Goal: Communication & Community: Answer question/provide support

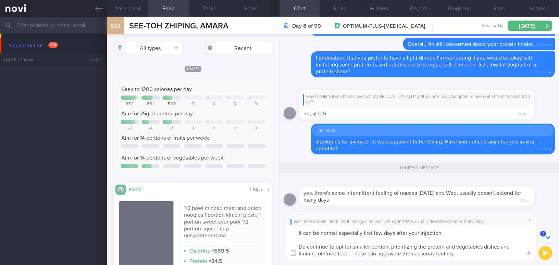
select select "8"
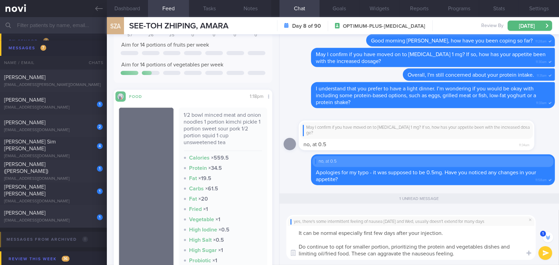
click at [321, 236] on textarea "It can be normal especially first few days after your injection. Do continue to…" at bounding box center [412, 243] width 250 height 34
drag, startPoint x: 299, startPoint y: 233, endPoint x: 479, endPoint y: 261, distance: 181.7
click at [479, 261] on div "yes, there's some intermittent feeling of nausea [DATE] and Wed, usually doesn'…" at bounding box center [420, 237] width 280 height 55
paste textarea ", especially during the first few days after your injection. Do continue to opt…"
click at [296, 233] on textarea "It can be normal, especially during the first few days after your injection. Do…" at bounding box center [412, 243] width 250 height 34
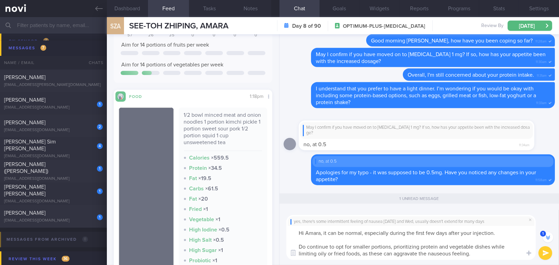
click at [363, 233] on textarea "Hi Amara, it can be normal, especially during the first few days after your inj…" at bounding box center [412, 243] width 250 height 34
drag, startPoint x: 324, startPoint y: 233, endPoint x: 346, endPoint y: 233, distance: 21.3
click at [346, 233] on textarea "Hi Amara, it can be normal especially during the first few days after your inje…" at bounding box center [412, 243] width 250 height 34
type textarea "Hi Amara, this is normal especially during the first few days after your inject…"
click at [544, 253] on button "submit" at bounding box center [546, 253] width 14 height 14
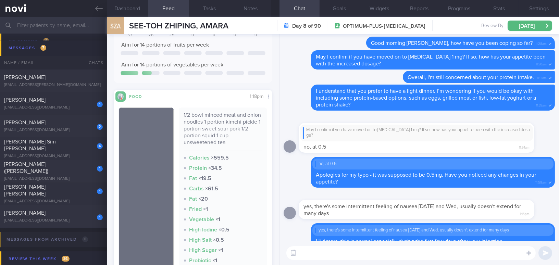
scroll to position [0, 0]
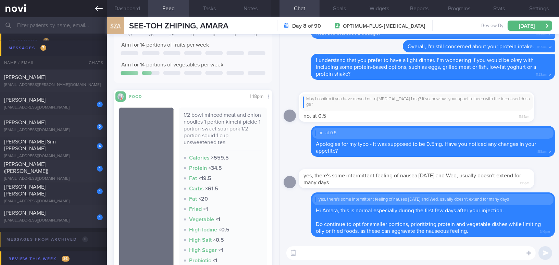
click at [99, 9] on icon at bounding box center [99, 9] width 8 height 8
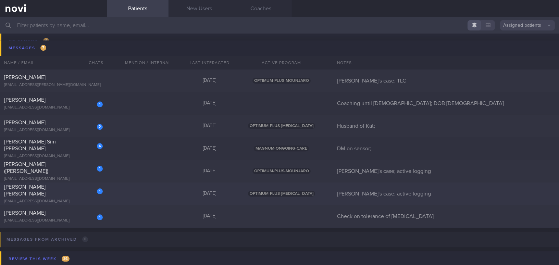
click at [46, 193] on span "[PERSON_NAME] [PERSON_NAME]" at bounding box center [24, 190] width 41 height 12
select select "8"
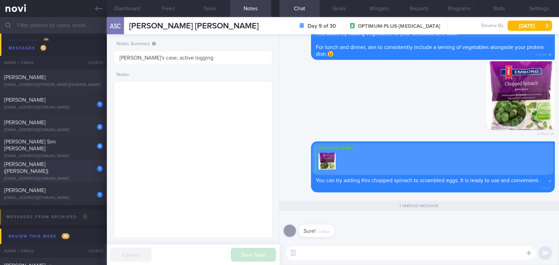
click at [53, 171] on div "[PERSON_NAME] ([PERSON_NAME])" at bounding box center [52, 168] width 97 height 14
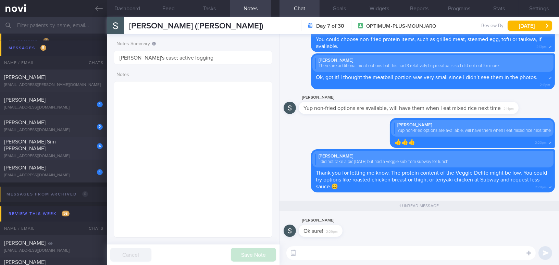
click at [55, 149] on div "4 [PERSON_NAME] Sim [PERSON_NAME] [EMAIL_ADDRESS][DOMAIN_NAME]" at bounding box center [53, 148] width 107 height 21
type input "DM on sensor;"
type textarea "[DEMOGRAPHIC_DATA] [DEMOGRAPHIC_DATA] Occupation Administrator - also doing [DE…"
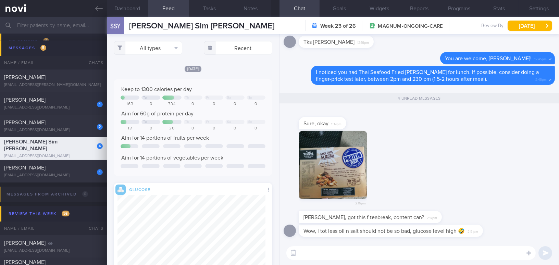
scroll to position [31, 0]
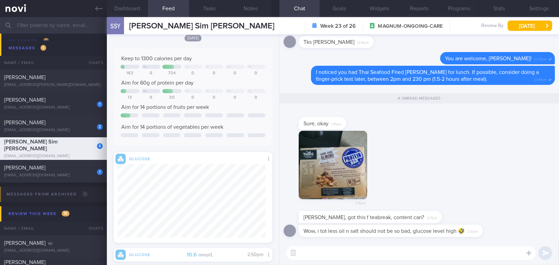
click at [340, 177] on button "button" at bounding box center [333, 165] width 69 height 69
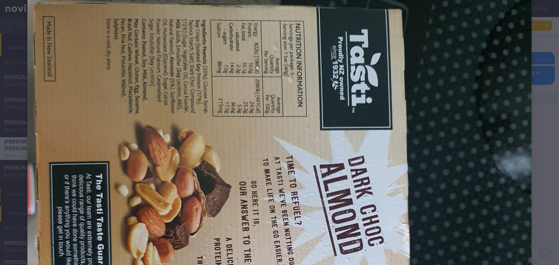
click at [290, 218] on img at bounding box center [279, 249] width 505 height 505
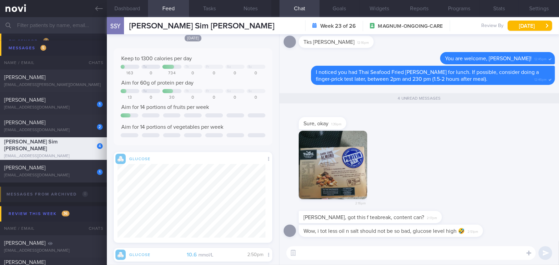
click at [390, 177] on div "2:16pm" at bounding box center [419, 171] width 271 height 81
drag, startPoint x: 391, startPoint y: 227, endPoint x: 459, endPoint y: 206, distance: 71.1
click at [464, 227] on div "Wow, i tot less oil n salt should not be so bad, glucose level high 🤣 2:51pm" at bounding box center [401, 231] width 205 height 12
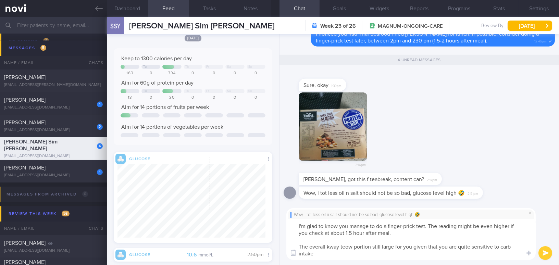
scroll to position [0, 0]
drag, startPoint x: 435, startPoint y: 255, endPoint x: 293, endPoint y: 214, distance: 147.4
click at [293, 214] on div "Wow, i tot less oil n salt should not be so bad, glucose level high 🤣 I'm glad …" at bounding box center [412, 234] width 250 height 52
click at [347, 227] on textarea "I'm glad to know you manage to do a finger-prick test. The reading might be eve…" at bounding box center [412, 239] width 250 height 41
drag, startPoint x: 294, startPoint y: 226, endPoint x: 481, endPoint y: 262, distance: 190.4
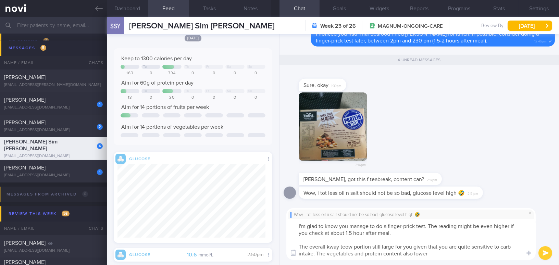
click at [481, 262] on div "Wow, i tot less oil n salt should not be so bad, glucose level high 🤣 I'm glad …" at bounding box center [420, 234] width 280 height 62
paste textarea "’m glad to know you managed to do a finger-prick test. The reading might have b…"
click at [439, 235] on textarea "I’m glad to know you managed to do a finger-prick test. The reading might have …" at bounding box center [412, 239] width 250 height 41
click at [327, 246] on textarea "I’m glad to know you managed to do a finger-prick test. The reading might have …" at bounding box center [412, 239] width 250 height 41
type textarea "I’m glad to know you managed to do a finger-prick test. The reading might have …"
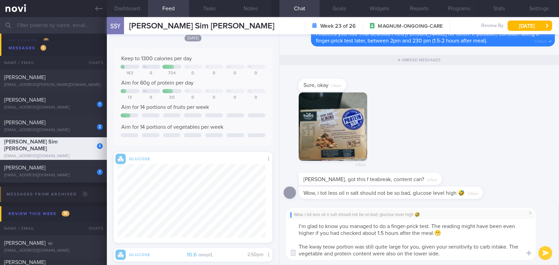
click at [541, 250] on button "submit" at bounding box center [546, 253] width 14 height 14
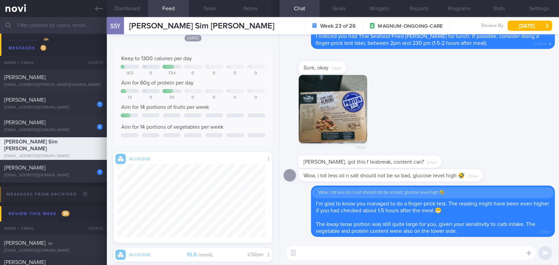
click at [317, 118] on button "button" at bounding box center [333, 109] width 69 height 69
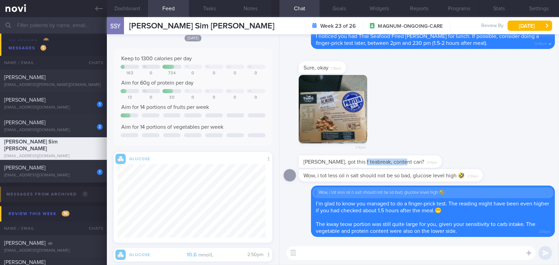
drag, startPoint x: 358, startPoint y: 158, endPoint x: 509, endPoint y: 161, distance: 150.9
click at [509, 161] on div "Mee Li, got this f teabreak, content can? 2:17pm" at bounding box center [419, 163] width 271 height 14
click at [415, 140] on div "2:16pm" at bounding box center [419, 115] width 271 height 81
drag, startPoint x: 404, startPoint y: 156, endPoint x: 493, endPoint y: 158, distance: 89.1
click at [493, 158] on div "Mee Li, got this f teabreak, content can? 2:17pm" at bounding box center [419, 163] width 271 height 14
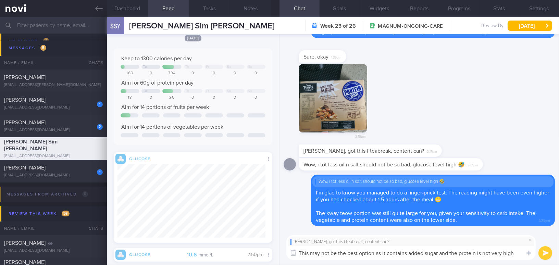
click at [323, 115] on button "button" at bounding box center [333, 98] width 69 height 69
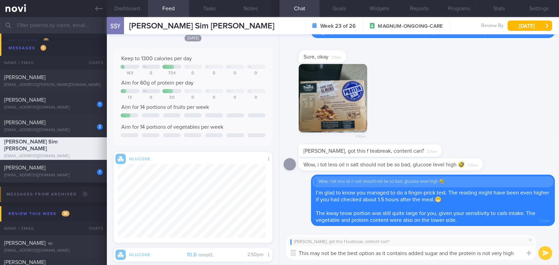
drag, startPoint x: 517, startPoint y: 255, endPoint x: 271, endPoint y: 251, distance: 246.5
click at [271, 251] on div "Dashboard Feed Tasks Notes Chat Goals Widgets Reports Programs Stats Settings S…" at bounding box center [333, 141] width 452 height 248
click at [394, 252] on textarea "This may not be the best option as it contains added sugar and the protein is n…" at bounding box center [412, 253] width 250 height 14
click at [221, 230] on div "Dashboard Feed Tasks Notes Chat Goals Widgets Reports Programs Stats Settings S…" at bounding box center [333, 141] width 452 height 248
paste textarea ", as it contains added sugar and is relatively low in protein."
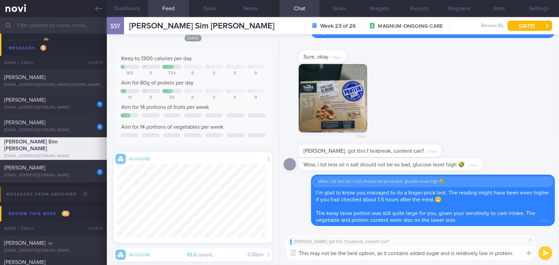
drag, startPoint x: 452, startPoint y: 253, endPoint x: 517, endPoint y: 254, distance: 64.1
click at [517, 254] on textarea "This may not be the best option, as it contains added sugar and is relatively l…" at bounding box center [412, 253] width 250 height 14
type textarea "This may not be the best option, as it contains added sugar and is also lower i…"
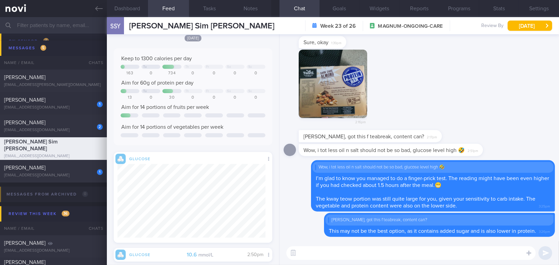
click at [351, 250] on textarea at bounding box center [412, 253] width 250 height 14
paste textarea "https://www.decathlon.sg/p/protein-bar-double-choc-chunk-1-bar-quest-8740818.ht…"
type textarea "You may consider this protein bar instead: https://www.decathlon.sg/p/protein-b…"
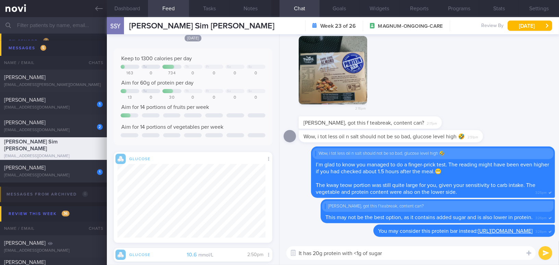
type textarea "It has 20g protein with <1g of sugar!"
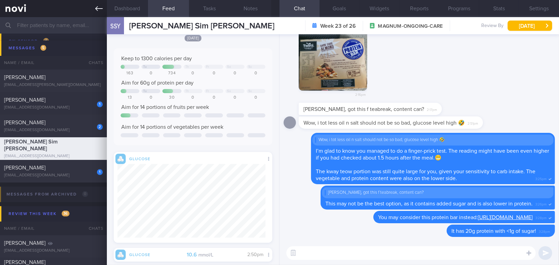
click at [99, 10] on icon at bounding box center [99, 9] width 8 height 8
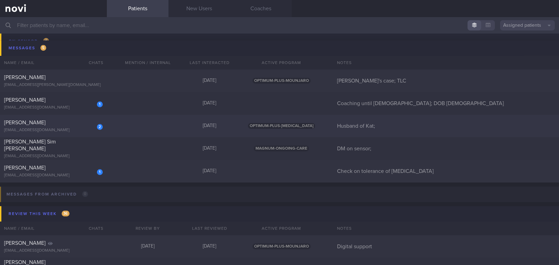
click at [57, 123] on div "Venu Naidu" at bounding box center [52, 122] width 97 height 7
select select "8"
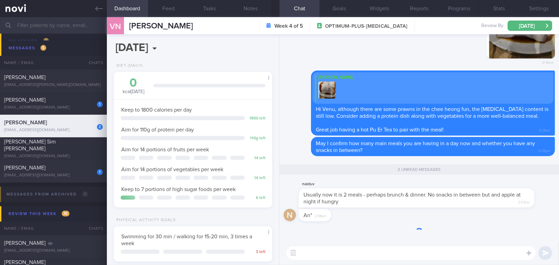
scroll to position [81, 142]
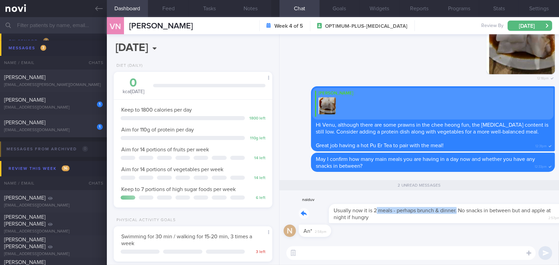
drag, startPoint x: 346, startPoint y: 206, endPoint x: 427, endPoint y: 197, distance: 81.3
click at [427, 206] on div "naiduv Usually now it is 2 meals - perhaps brunch & dinner. No snacks in betwee…" at bounding box center [427, 209] width 256 height 27
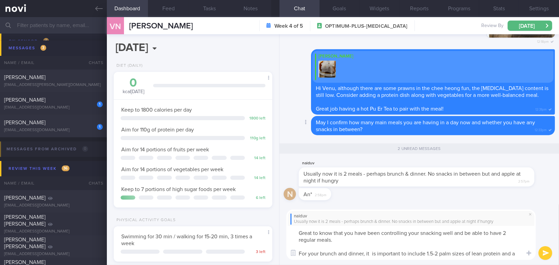
scroll to position [0, 0]
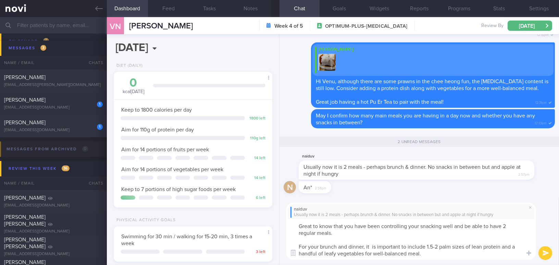
drag, startPoint x: 433, startPoint y: 256, endPoint x: 277, endPoint y: 213, distance: 161.2
click at [277, 213] on div "Dashboard Feed Tasks Notes Chat 2 Goals Widgets Reports Programs Stats Settings…" at bounding box center [333, 141] width 452 height 248
click at [315, 241] on textarea "Great to know that you have been controlling your snacking well and be able to …" at bounding box center [412, 239] width 250 height 41
drag, startPoint x: 430, startPoint y: 257, endPoint x: 262, endPoint y: 224, distance: 170.8
click at [262, 224] on div "Dashboard Feed Tasks Notes Chat 2 Goals Widgets Reports Programs Stats Settings…" at bounding box center [333, 141] width 452 height 248
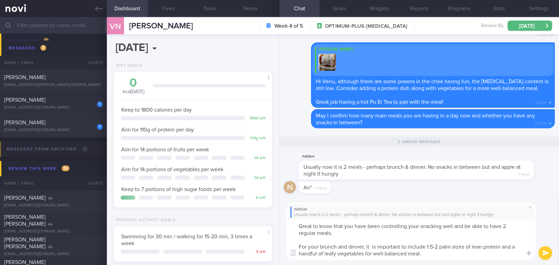
paste textarea "hear that you’ve been controlling your snacking well and are able to have two r…"
click at [357, 228] on textarea "Great to hear that you’ve been controlling your snacking well and are able to h…" at bounding box center [412, 239] width 250 height 41
drag, startPoint x: 503, startPoint y: 228, endPoint x: 511, endPoint y: 228, distance: 7.5
click at [511, 228] on textarea "Great to hear that you have been controlling your snacking well and are able to…" at bounding box center [412, 239] width 250 height 41
click at [371, 246] on textarea "Great to hear that you have been controlling your snacking well and are able to…" at bounding box center [412, 239] width 250 height 41
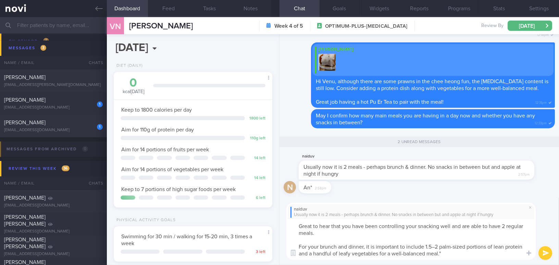
click at [434, 245] on textarea "Great to hear that you have been controlling your snacking well and are able to…" at bounding box center [412, 239] width 250 height 41
drag, startPoint x: 466, startPoint y: 247, endPoint x: 486, endPoint y: 247, distance: 19.9
click at [486, 247] on textarea "Great to hear that you have been controlling your snacking well and are able to…" at bounding box center [412, 239] width 250 height 41
click at [433, 254] on textarea "Great to hear that you have been controlling your snacking well and are able to…" at bounding box center [412, 239] width 250 height 41
type textarea "Great to hear that you have been controlling your snacking well and are able to…"
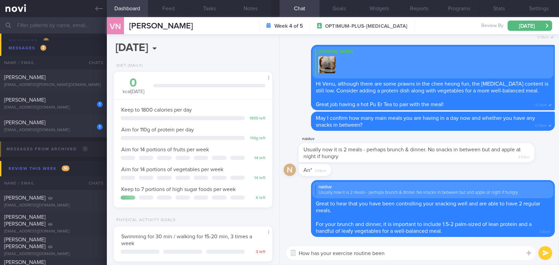
type textarea "How has your exercise routine been?"
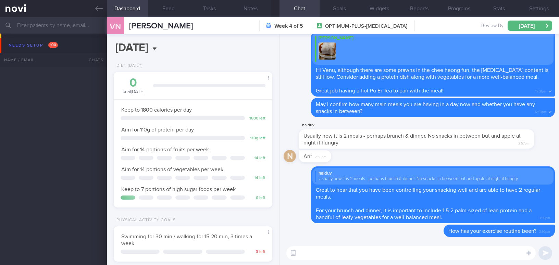
select select "8"
type input "Check on tolerance of [MEDICAL_DATA]"
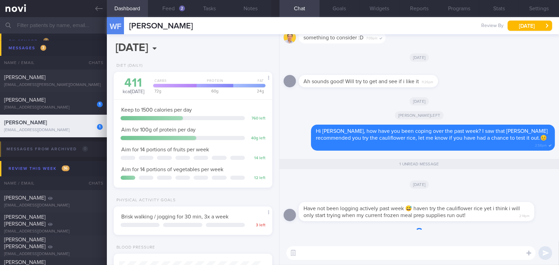
scroll to position [71, 142]
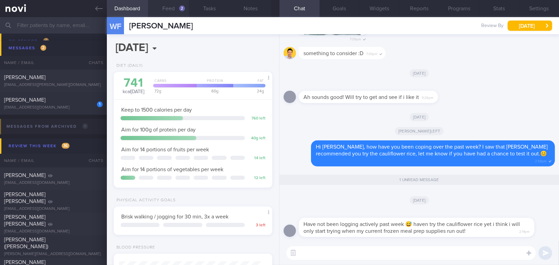
click at [163, 11] on button "Feed 2" at bounding box center [168, 8] width 41 height 17
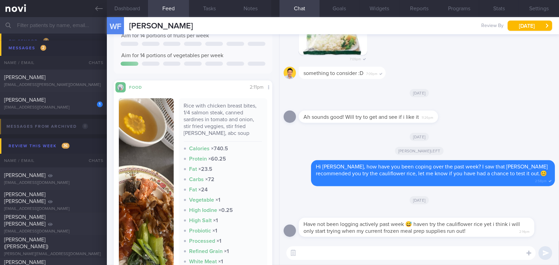
scroll to position [187, 0]
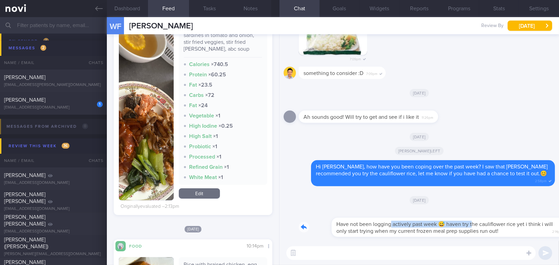
drag, startPoint x: 358, startPoint y: 221, endPoint x: 439, endPoint y: 221, distance: 81.6
click at [439, 221] on div "Have not been logging actively past week 😅 haven try the cauliflower rice yet i…" at bounding box center [427, 223] width 256 height 27
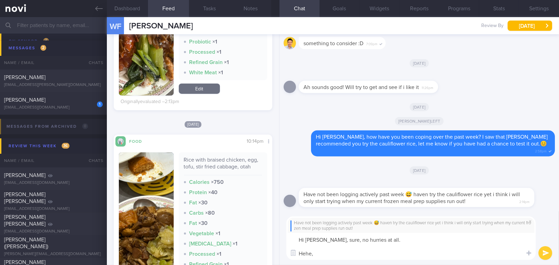
scroll to position [312, 0]
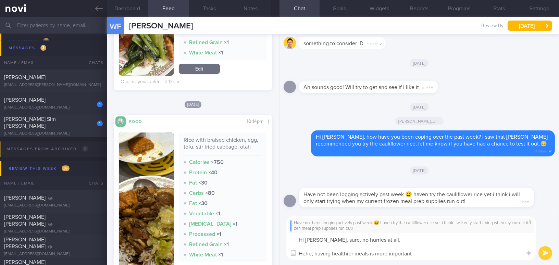
drag, startPoint x: 315, startPoint y: 253, endPoint x: 453, endPoint y: 254, distance: 137.5
click at [453, 254] on textarea "Hi Wei Fa, sure, no hurries at all. Hehe, having healthier meals is more import…" at bounding box center [412, 246] width 250 height 27
drag, startPoint x: 434, startPoint y: 254, endPoint x: 254, endPoint y: 250, distance: 180.7
click at [254, 250] on div "Dashboard Feed 2 Tasks Notes Chat Goals Widgets Reports Programs Stats Settings…" at bounding box center [333, 141] width 452 height 248
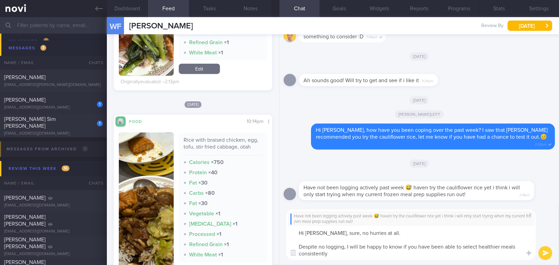
drag, startPoint x: 325, startPoint y: 233, endPoint x: 351, endPoint y: 256, distance: 34.7
click at [351, 256] on textarea "Hi Wei Fa, sure, no hurries at all. Despite no logging, I will be happy to know…" at bounding box center [412, 243] width 250 height 34
click at [325, 237] on textarea "Hi Wei Fa, sure, no hurries at all. Despite no logging, I will be happy to know…" at bounding box center [412, 243] width 250 height 34
drag, startPoint x: 323, startPoint y: 231, endPoint x: 340, endPoint y: 241, distance: 19.6
click at [340, 241] on textarea "Hi Wei Fa, sure, no hurries at all. Despite no logging, I will be happy to know…" at bounding box center [412, 243] width 250 height 34
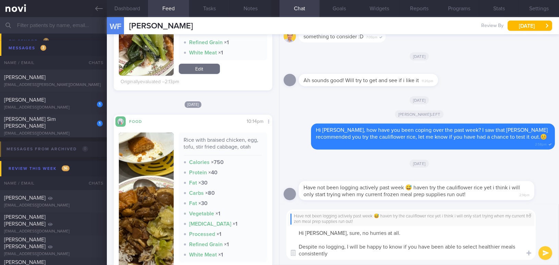
click at [334, 241] on textarea "Hi Wei Fa, sure, no hurries at all. Despite no logging, I will be happy to know…" at bounding box center [412, 243] width 250 height 34
drag, startPoint x: 324, startPoint y: 233, endPoint x: 344, endPoint y: 260, distance: 33.4
click at [344, 260] on div "Have not been logging actively past week 😅 haven try the cauliflower rice yet i…" at bounding box center [420, 235] width 280 height 61
paste textarea "Sure, no hurry at all. Even without logging, I’d be happy to know if you’ve bee…"
click at [326, 234] on textarea "Hi Wei Fa, Sure, no hurry at all. Even without logging, I’d be happy to know if…" at bounding box center [412, 243] width 250 height 34
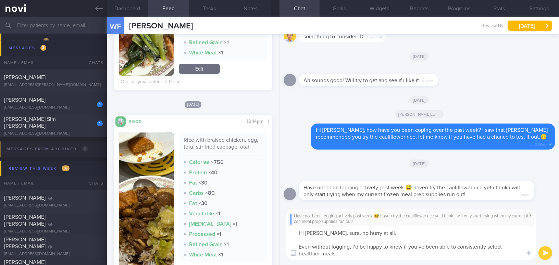
click at [358, 247] on textarea "Hi Wei Fa, sure, no hurry at all. Even without logging, I’d be happy to know if…" at bounding box center [412, 243] width 250 height 34
click at [435, 249] on textarea "Hi Wei Fa, sure, no hurry at all. Even without logging, I would be happy to kno…" at bounding box center [412, 243] width 250 height 34
click at [372, 254] on textarea "Hi Wei Fa, sure, no hurry at all. Even without logging, I would be happy to kno…" at bounding box center [412, 243] width 250 height 34
type textarea "Hi Wei Fa, sure, no hurry at all. Even without logging, I would be happy to kno…"
click at [544, 253] on button "submit" at bounding box center [546, 253] width 14 height 14
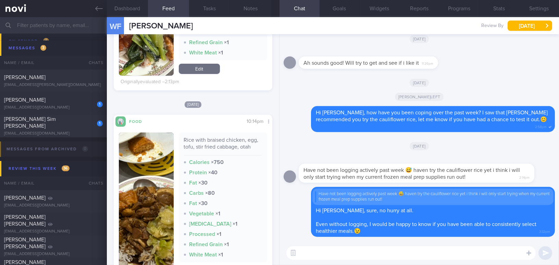
click at [141, 179] on button "button" at bounding box center [146, 205] width 55 height 145
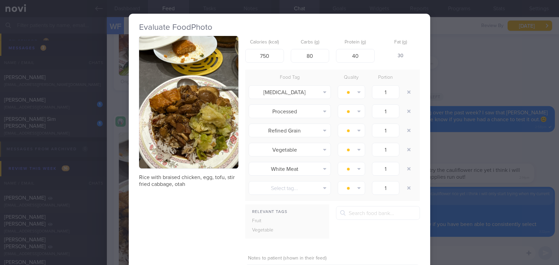
click at [158, 140] on button "button" at bounding box center [188, 102] width 99 height 133
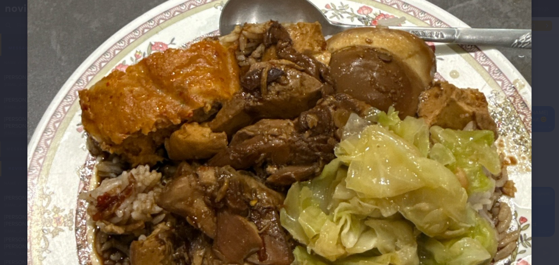
scroll to position [218, 0]
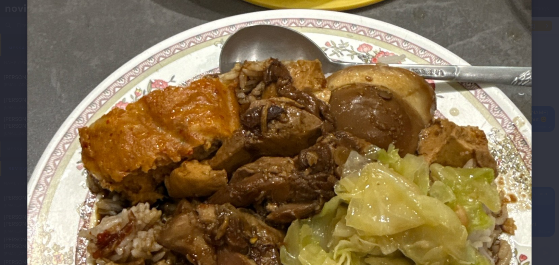
click at [437, 184] on img at bounding box center [279, 145] width 505 height 673
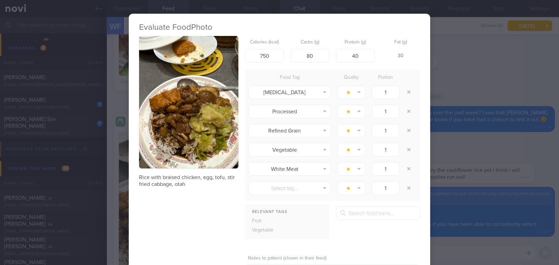
click at [457, 197] on div "Evaluate Food Photo Rice with braised chicken, egg, tofu, stir fried cabbage, o…" at bounding box center [279, 132] width 559 height 265
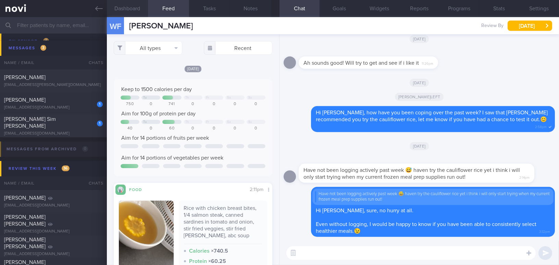
click at [131, 8] on button "Dashboard" at bounding box center [127, 8] width 41 height 17
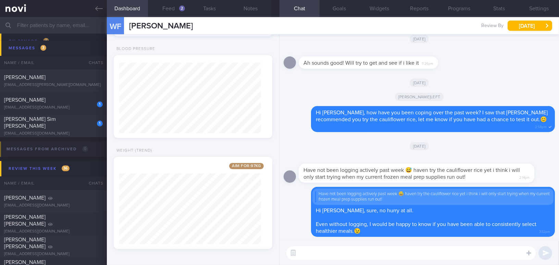
scroll to position [200, 0]
click at [101, 8] on icon at bounding box center [99, 9] width 8 height 8
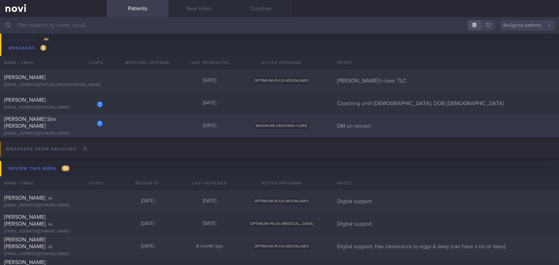
click at [80, 125] on div "[PERSON_NAME] Sim [PERSON_NAME]" at bounding box center [52, 123] width 97 height 14
select select "8"
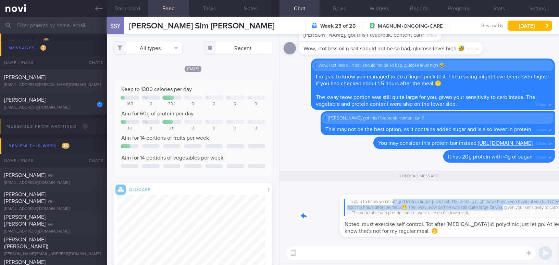
drag, startPoint x: 354, startPoint y: 196, endPoint x: 477, endPoint y: 206, distance: 123.8
click at [477, 206] on div "I’m glad to know you managed to do a finger-prick test. The reading might have …" at bounding box center [427, 212] width 256 height 50
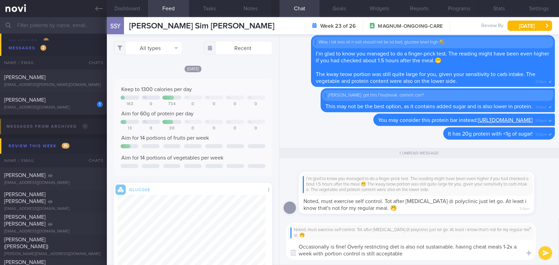
type textarea "Occasionally is fine! Overly restricting diet is also not sustainable. having c…"
drag, startPoint x: 410, startPoint y: 254, endPoint x: 277, endPoint y: 241, distance: 134.3
click at [277, 241] on div "Dashboard Feed Tasks Notes Chat 1 Goals Widgets Reports Programs Stats Settings…" at bounding box center [333, 141] width 452 height 248
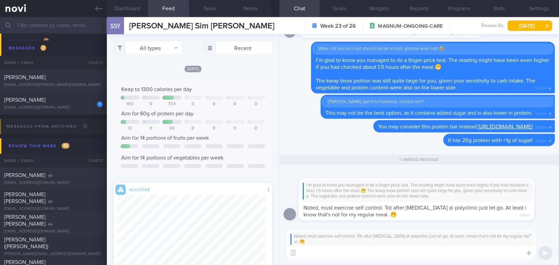
click at [316, 255] on textarea at bounding box center [412, 253] width 250 height 14
paste textarea "Occasionally is fine! Overly restricting your diet isn’t sustainable. Having ch…"
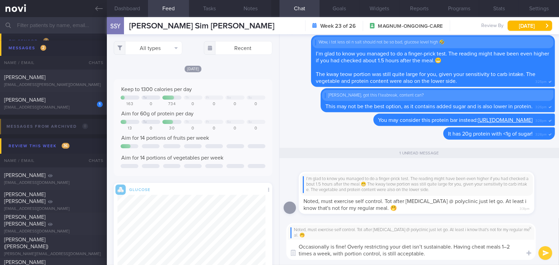
click at [421, 246] on textarea "Occasionally is fine! Overly restricting your diet isn’t sustainable. Having ch…" at bounding box center [412, 250] width 250 height 20
click at [510, 247] on textarea "Occasionally is fine! Overly restricting your diet is not sustainable. Having c…" at bounding box center [412, 250] width 250 height 20
type textarea "Occasionally is fine! Overly restricting your diet is not sustainable. Having c…"
click at [543, 252] on button "submit" at bounding box center [546, 253] width 14 height 14
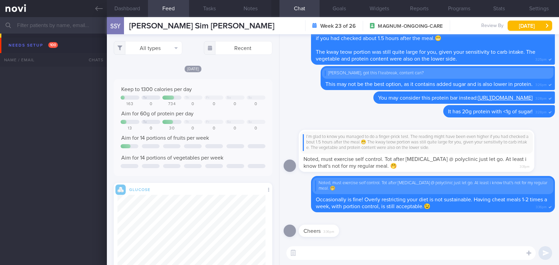
select select "8"
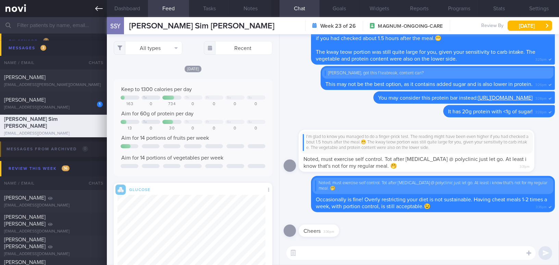
click at [100, 9] on icon at bounding box center [99, 9] width 8 height 8
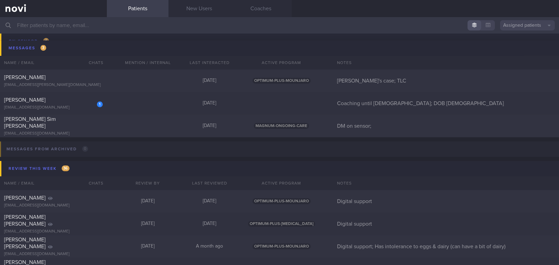
click at [154, 24] on input "text" at bounding box center [279, 25] width 559 height 16
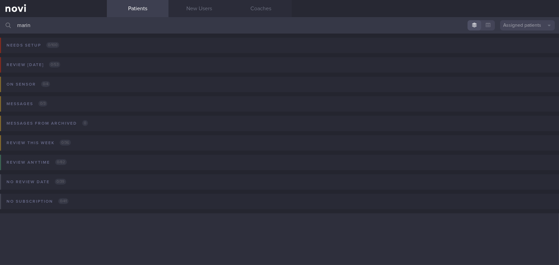
click at [46, 24] on input "marin" at bounding box center [279, 25] width 559 height 16
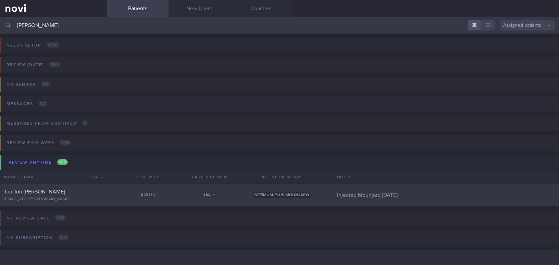
type input "martin"
click at [36, 201] on div "[EMAIL_ADDRESS][DOMAIN_NAME]" at bounding box center [53, 199] width 99 height 5
select select "8"
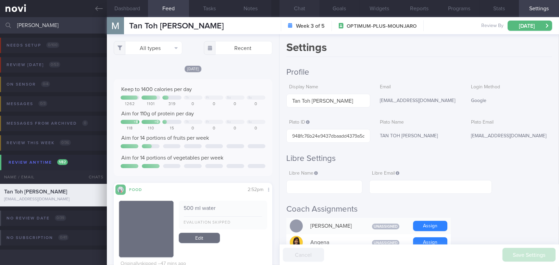
click at [294, 10] on button "Chat" at bounding box center [300, 8] width 40 height 17
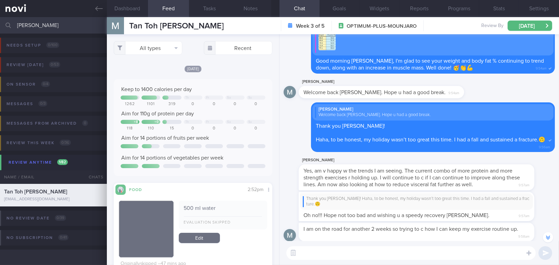
scroll to position [-654, 0]
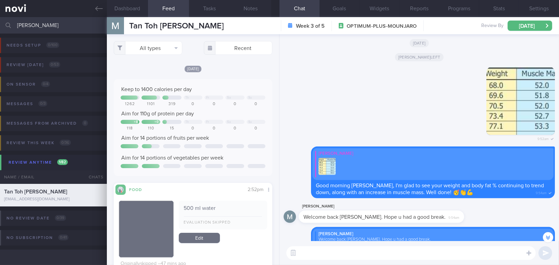
click at [345, 254] on textarea at bounding box center [412, 253] width 250 height 14
drag, startPoint x: 331, startPoint y: 249, endPoint x: 285, endPoint y: 251, distance: 46.6
click at [285, 251] on div "Hi ma Hi ma ​ Hi ma ​" at bounding box center [420, 253] width 280 height 24
paste textarea "Thank you for sending over a bouquet of flowers! That’s so kind of you!"
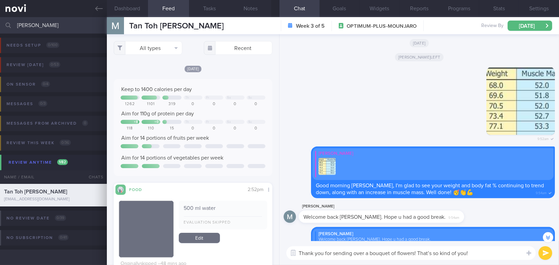
click at [300, 253] on textarea "Thank you for sending over a bouquet of flowers! That’s so kind of you!" at bounding box center [412, 253] width 250 height 14
click at [498, 252] on textarea "Hi Martin, thank you for sending over a bouquet of flowers! That’s so kind of y…" at bounding box center [412, 253] width 250 height 14
paste textarea
click at [500, 254] on textarea "Hi Martin, thank you for sending over a bouquet of flowers! That’s so kind of y…" at bounding box center [412, 253] width 250 height 14
type textarea "Hi Martin, thank you for sending over a bouquet of flowers! That’s so kind of y…"
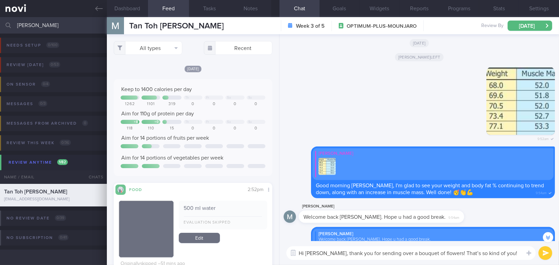
click at [542, 255] on button "submit" at bounding box center [546, 253] width 14 height 14
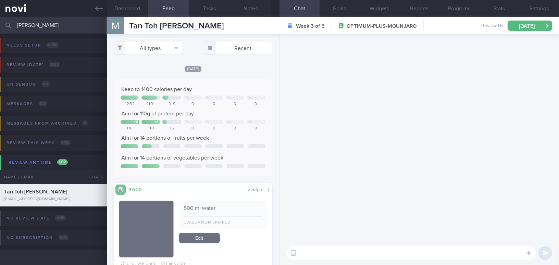
scroll to position [0, 0]
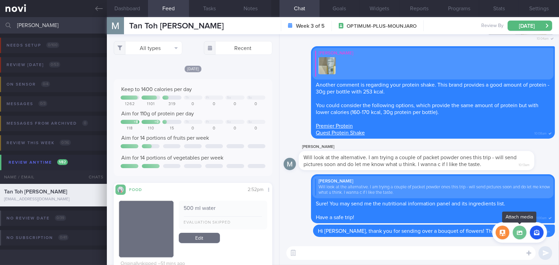
click at [517, 235] on label at bounding box center [520, 233] width 14 height 14
click at [0, 0] on input "file" at bounding box center [0, 0] width 0 height 0
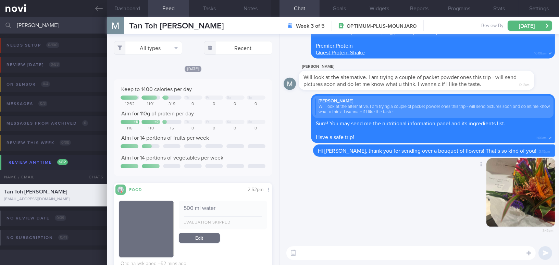
click at [518, 196] on button "button" at bounding box center [521, 192] width 69 height 69
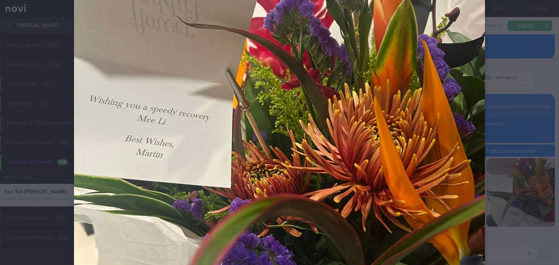
scroll to position [124, 0]
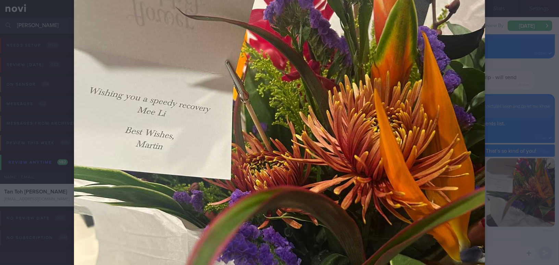
click at [521, 153] on div at bounding box center [279, 132] width 559 height 265
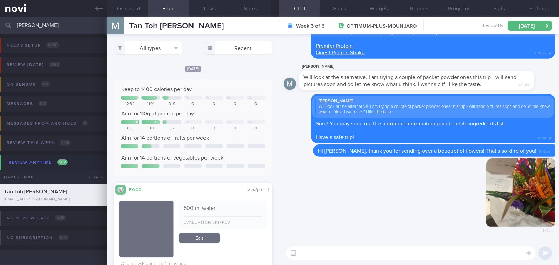
click at [402, 254] on textarea at bounding box center [412, 253] width 250 height 14
type textarea "Thank you so much!!"
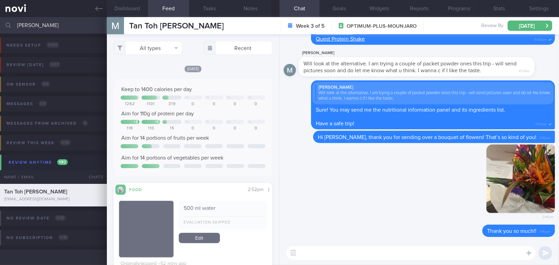
drag, startPoint x: 38, startPoint y: 23, endPoint x: 0, endPoint y: 23, distance: 38.4
click at [0, 23] on input "martin" at bounding box center [279, 25] width 559 height 16
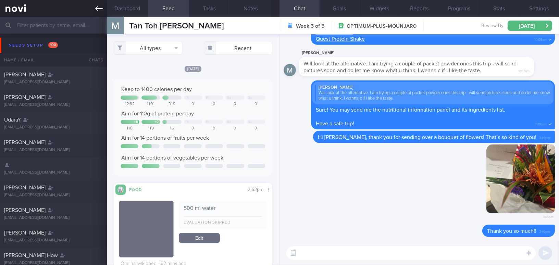
click at [93, 8] on link at bounding box center [53, 8] width 107 height 17
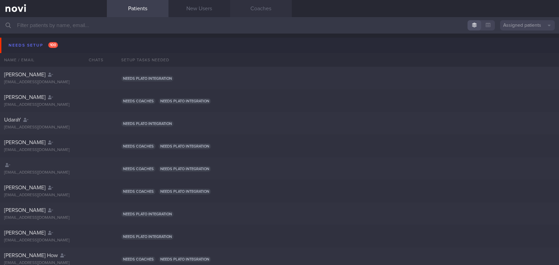
click at [266, 12] on link "Coaches" at bounding box center [261, 8] width 62 height 17
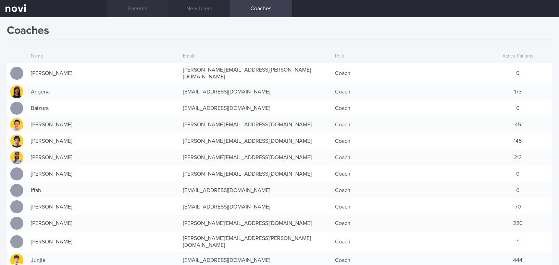
click at [138, 5] on link "Patients" at bounding box center [138, 8] width 62 height 17
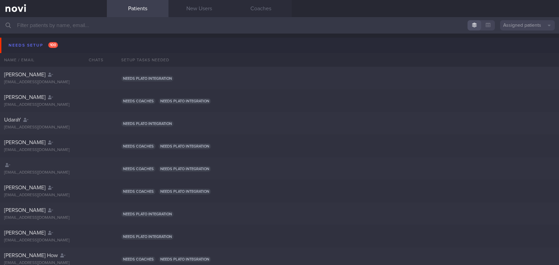
click at [117, 29] on input "text" at bounding box center [279, 25] width 559 height 16
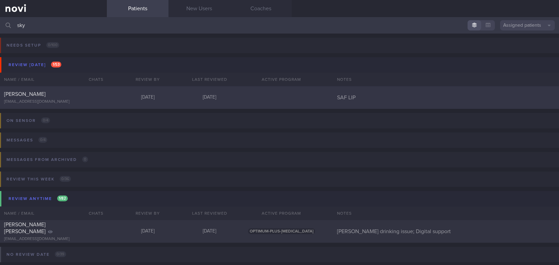
type input "sky"
click at [71, 93] on div "Sim Kang Wee Sky" at bounding box center [52, 94] width 97 height 7
select select "8"
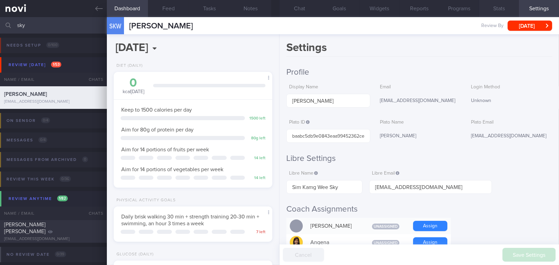
scroll to position [72, 144]
click at [465, 9] on button "Programs" at bounding box center [459, 8] width 40 height 17
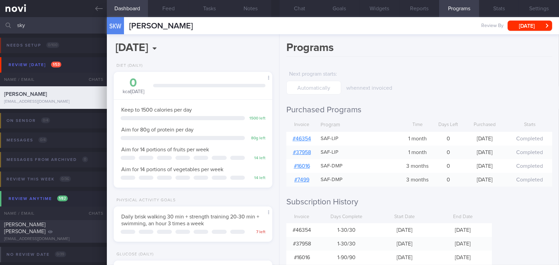
click at [307, 140] on link "# 46354" at bounding box center [302, 138] width 19 height 5
click at [300, 9] on button "Chat" at bounding box center [300, 8] width 40 height 17
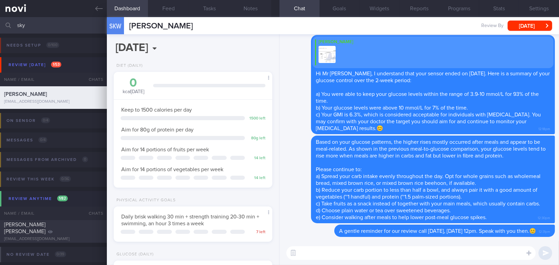
click at [340, 255] on textarea at bounding box center [412, 253] width 250 height 14
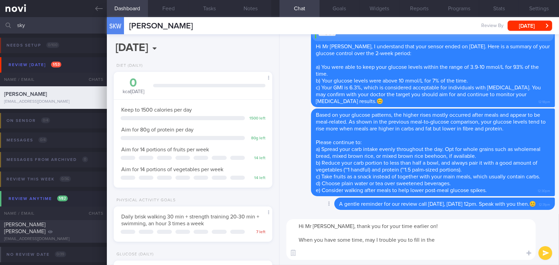
paste textarea "https://novi-health.typeform.com/mindef-exit-25"
drag, startPoint x: 443, startPoint y: 241, endPoint x: 296, endPoint y: 241, distance: 147.1
click at [296, 241] on textarea "Hi Mr Sim, thank you for your time earlier on! When you have some time, may I t…" at bounding box center [412, 239] width 250 height 41
click at [333, 241] on textarea "Hi Mr Sim, thank you for your time earlier on! When you have some time, may I t…" at bounding box center [412, 239] width 250 height 41
drag, startPoint x: 428, startPoint y: 240, endPoint x: 264, endPoint y: 239, distance: 164.2
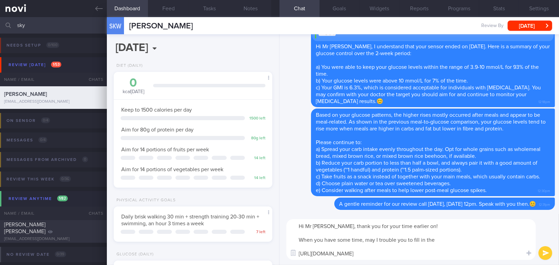
click at [264, 239] on div "Dashboard Feed Tasks Notes Chat Goals Widgets Reports Programs Stats Settings S…" at bounding box center [333, 141] width 452 height 248
paste textarea "complete the exit questionnaire?"
click at [494, 241] on textarea "Hi Mr Sim, thank you for your time earlier on! When you have some time, may I t…" at bounding box center [412, 239] width 250 height 41
drag, startPoint x: 425, startPoint y: 254, endPoint x: 300, endPoint y: 253, distance: 124.8
click at [300, 253] on textarea "Hi Mr Sim, thank you for your time earlier on! When you have some time, may I t…" at bounding box center [412, 239] width 250 height 41
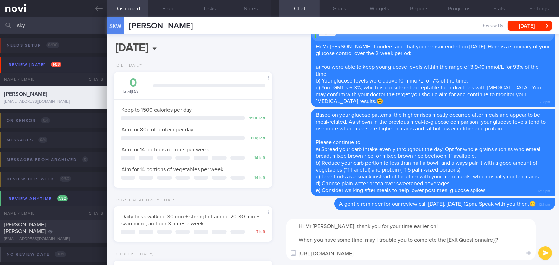
click at [496, 241] on textarea "Hi Mr Sim, thank you for your time earlier on! When you have some time, may I t…" at bounding box center [412, 239] width 250 height 41
paste textarea "https://novi-health.typeform.com/mindef-exit-25"
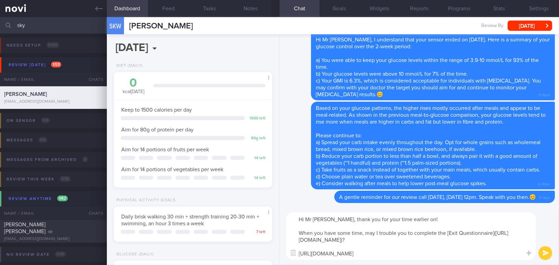
drag, startPoint x: 426, startPoint y: 254, endPoint x: 299, endPoint y: 250, distance: 127.3
click at [299, 250] on textarea "Hi Mr Sim, thank you for your time earlier on! When you have some time, may I t…" at bounding box center [412, 237] width 250 height 48
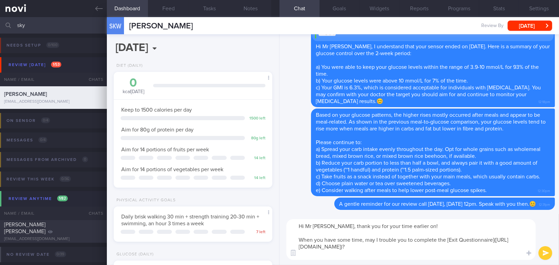
type textarea "Hi Mr Sim, thank you for your time earlier on! When you have some time, may I t…"
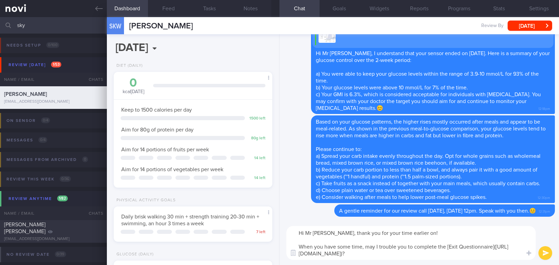
select select "8"
type textarea "Hi Mr Sim, thank you for your time earlier on! When you have some time, may I t…"
click at [544, 253] on button "submit" at bounding box center [546, 253] width 14 height 14
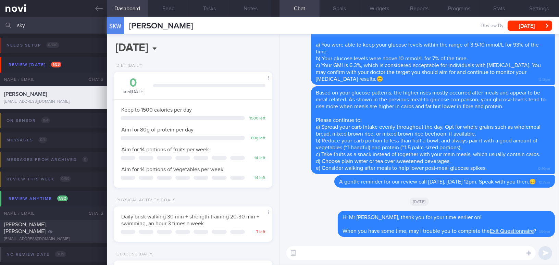
click at [329, 253] on textarea at bounding box center [412, 253] width 250 height 14
paste textarea "Thereafter, you will receive an email to self-report your weight at the 3-month…"
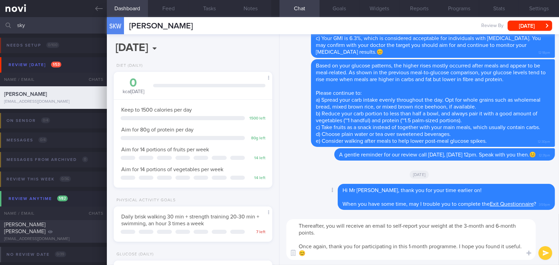
scroll to position [0, 0]
type textarea "Thereafter, you will receive an email to self-report your weight at the 3-month…"
click at [545, 251] on button "submit" at bounding box center [546, 253] width 14 height 14
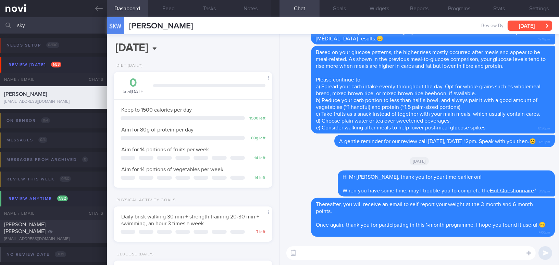
click at [521, 27] on button "[DATE]" at bounding box center [530, 26] width 45 height 10
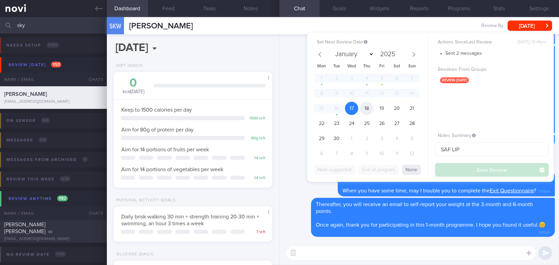
click at [368, 109] on span "18" at bounding box center [366, 108] width 13 height 13
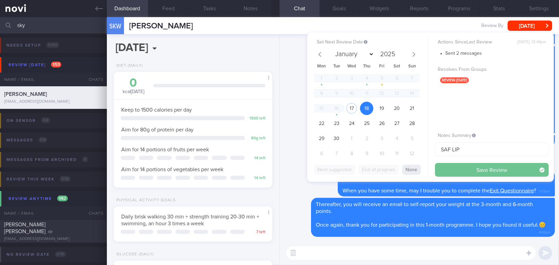
click at [460, 170] on button "Save Review" at bounding box center [492, 170] width 114 height 14
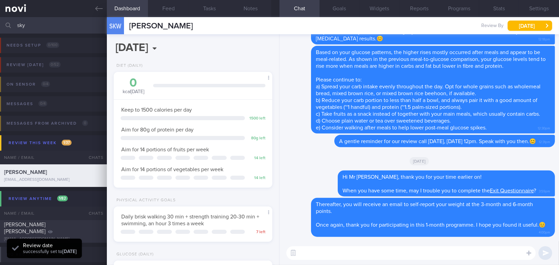
scroll to position [72, 144]
drag, startPoint x: 58, startPoint y: 28, endPoint x: 0, endPoint y: 23, distance: 58.2
click at [0, 23] on input "sky" at bounding box center [279, 25] width 559 height 16
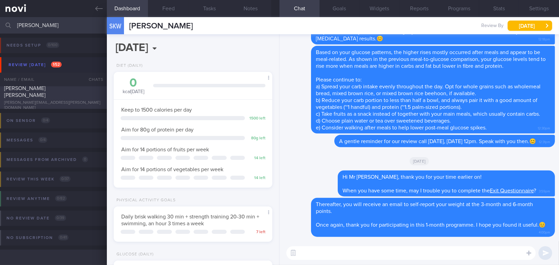
type input "woo wai"
click at [54, 98] on div "WOO WAI LING ADELINE adeline.woo@gmail.com" at bounding box center [53, 98] width 107 height 26
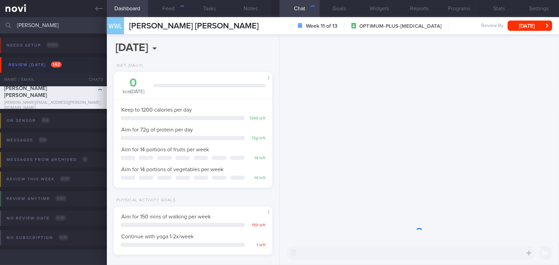
scroll to position [81, 142]
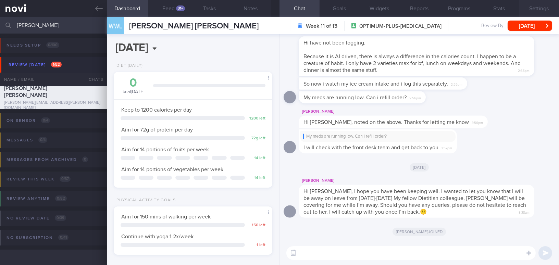
click at [538, 7] on button "Settings" at bounding box center [539, 8] width 40 height 17
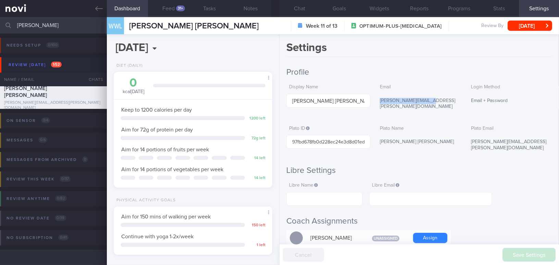
drag, startPoint x: 388, startPoint y: 100, endPoint x: 429, endPoint y: 100, distance: 41.1
click at [429, 100] on div "[PERSON_NAME][EMAIL_ADDRESS][PERSON_NAME][DOMAIN_NAME]" at bounding box center [419, 104] width 84 height 20
click at [299, 10] on button "Chat" at bounding box center [300, 8] width 40 height 17
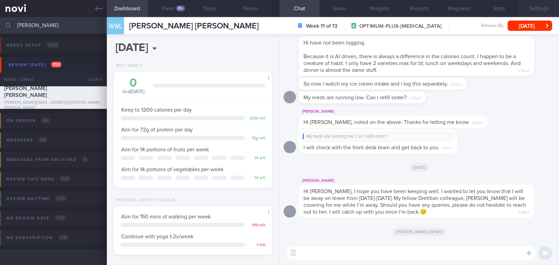
click at [552, 10] on button "Settings" at bounding box center [539, 8] width 40 height 17
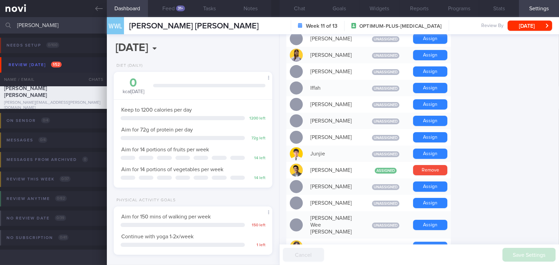
scroll to position [312, 0]
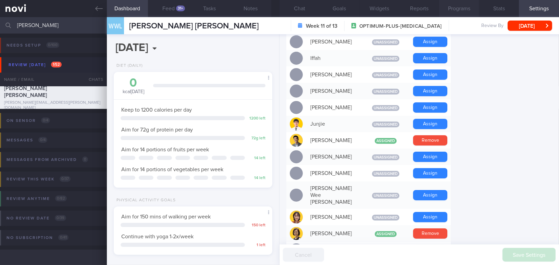
click at [464, 11] on button "Programs" at bounding box center [459, 8] width 40 height 17
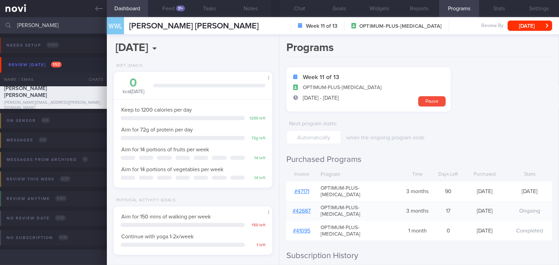
click at [302, 189] on link "# 47171" at bounding box center [301, 191] width 15 height 5
click at [303, 10] on button "Chat" at bounding box center [300, 8] width 40 height 17
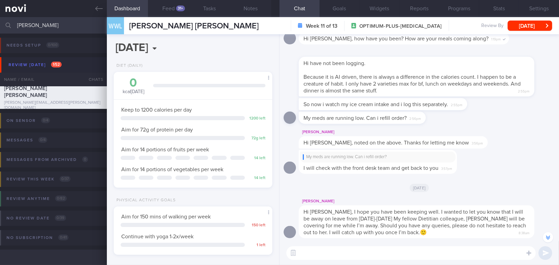
scroll to position [-32, 0]
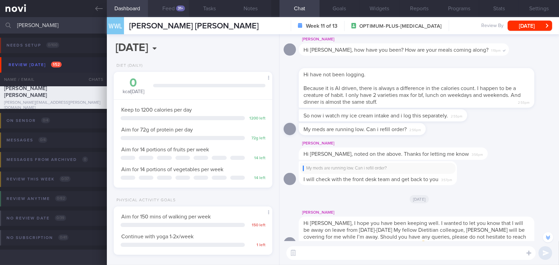
click at [178, 8] on div "31+" at bounding box center [180, 8] width 9 height 6
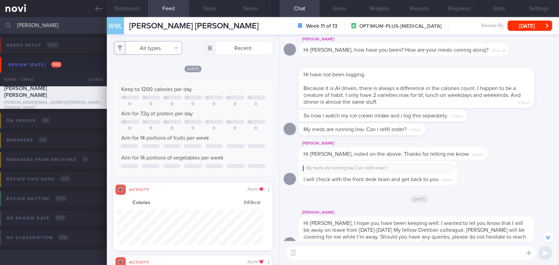
click at [149, 48] on button "All types" at bounding box center [148, 48] width 69 height 14
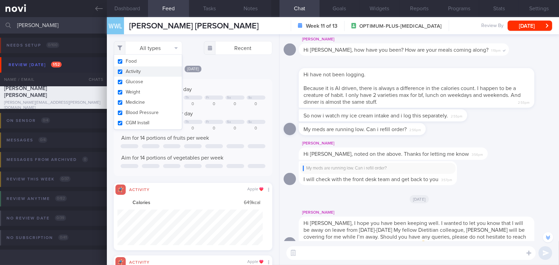
click at [121, 70] on button "Activity" at bounding box center [148, 72] width 68 height 10
checkbox input "false"
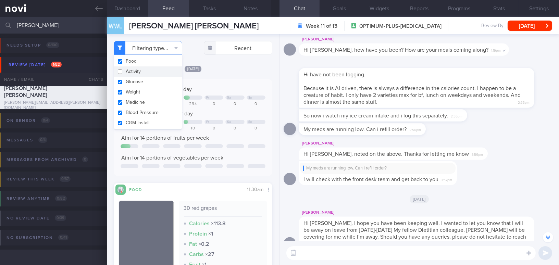
click at [237, 73] on div "Thu, 14 Aug Keep to 1200 calories per day Fr Sa Su 251 385 401 294 0 0 0 Aim fo…" at bounding box center [193, 189] width 159 height 248
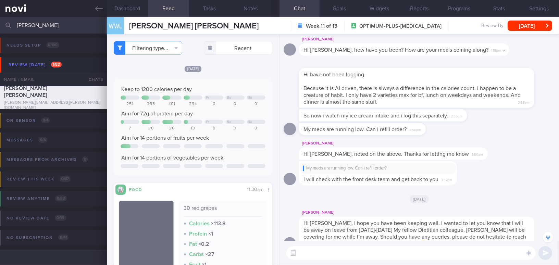
click at [347, 257] on textarea at bounding box center [412, 253] width 250 height 14
type textarea "Hi Adeline, this is Mee Li, nice e-meeting you!"
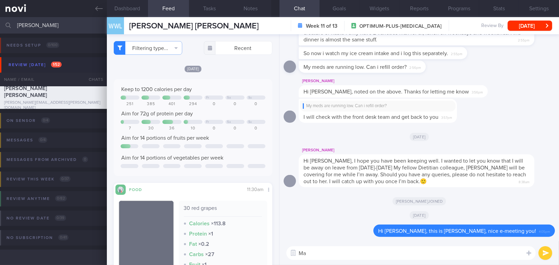
type textarea "M"
drag, startPoint x: 401, startPoint y: 103, endPoint x: 377, endPoint y: 107, distance: 24.0
click at [377, 107] on div "My meds are running low. Can i refill order?" at bounding box center [378, 106] width 150 height 5
click at [410, 83] on div "[PERSON_NAME]" at bounding box center [404, 81] width 210 height 8
drag, startPoint x: 394, startPoint y: 63, endPoint x: 477, endPoint y: 72, distance: 83.8
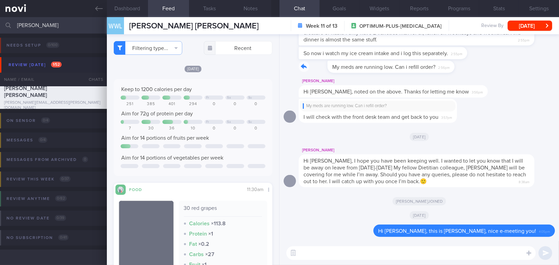
click at [477, 72] on div "My meds are running low. Can i refill order? 2:56pm" at bounding box center [419, 69] width 271 height 16
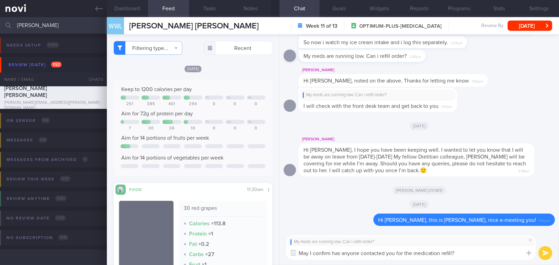
drag, startPoint x: 468, startPoint y: 252, endPoint x: 280, endPoint y: 255, distance: 187.9
click at [280, 255] on div "My meds are running low. Can i refill order? May I confirm has anyone contacted…" at bounding box center [420, 247] width 280 height 35
click at [427, 256] on textarea "May I confirm has anyone contacted you for the medication refill?" at bounding box center [412, 253] width 250 height 14
drag, startPoint x: 461, startPoint y: 251, endPoint x: 257, endPoint y: 248, distance: 204.0
click at [257, 248] on div "Dashboard Feed 57+ Tasks Notes Chat Goals Widgets Reports Programs Stats Settin…" at bounding box center [333, 141] width 452 height 248
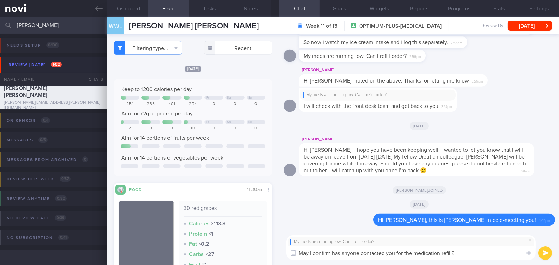
paste textarea "if your medication refill has been sorted out"
type textarea "May I confirm if your medication refill has been sorted out?"
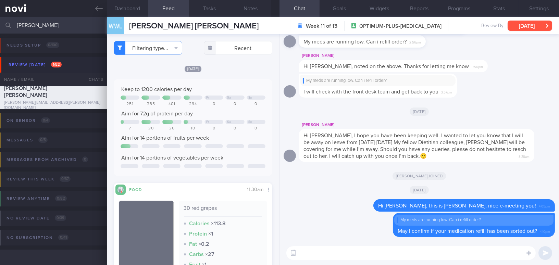
click at [517, 24] on button "[DATE]" at bounding box center [530, 26] width 45 height 10
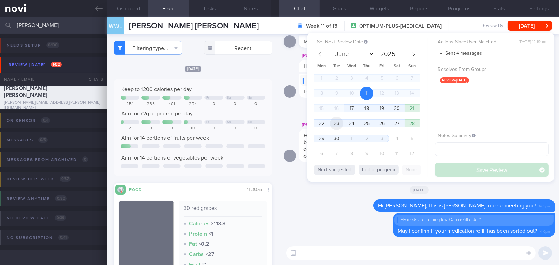
click at [332, 123] on span "23" at bounding box center [336, 123] width 13 height 13
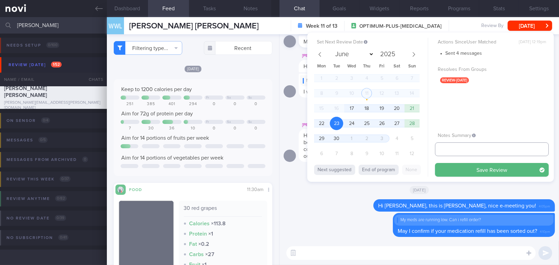
click at [451, 149] on input "text" at bounding box center [492, 150] width 114 height 14
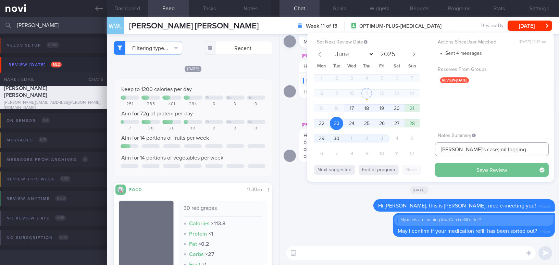
type input "Sharon's case; nil logging"
click at [496, 168] on button "Save Review" at bounding box center [492, 170] width 114 height 14
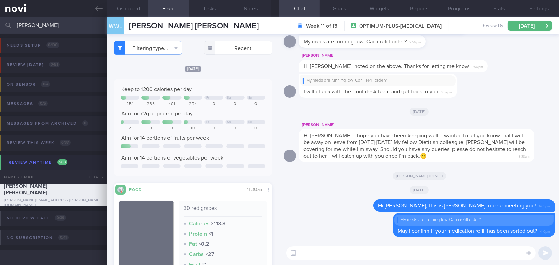
drag, startPoint x: 50, startPoint y: 22, endPoint x: 0, endPoint y: 19, distance: 49.8
click at [0, 19] on input "woo wai" at bounding box center [279, 25] width 559 height 16
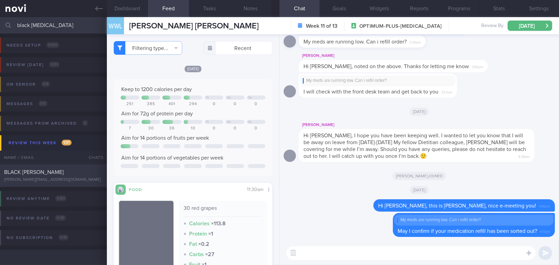
type input "black alli"
click at [62, 173] on span "BLACK [PERSON_NAME]" at bounding box center [34, 172] width 60 height 5
type input "[PERSON_NAME]'s case"
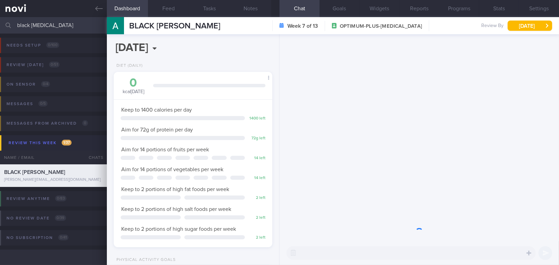
scroll to position [81, 142]
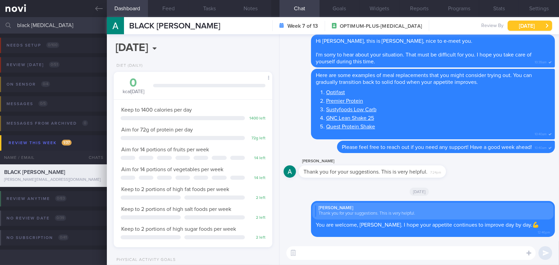
click at [532, 26] on button "Thu, 18 Sep" at bounding box center [530, 26] width 45 height 10
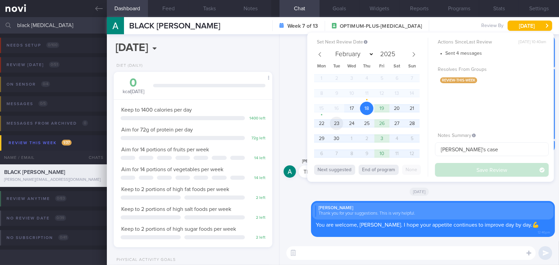
click at [335, 124] on span "23" at bounding box center [336, 123] width 13 height 13
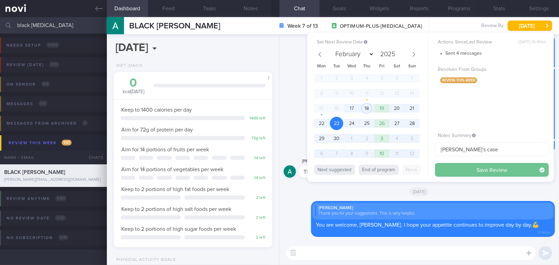
click at [464, 170] on button "Save Review" at bounding box center [492, 170] width 114 height 14
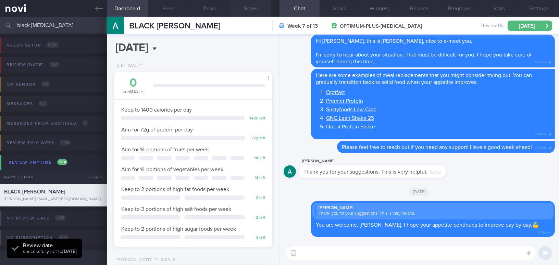
click at [255, 9] on button "Notes" at bounding box center [250, 8] width 41 height 17
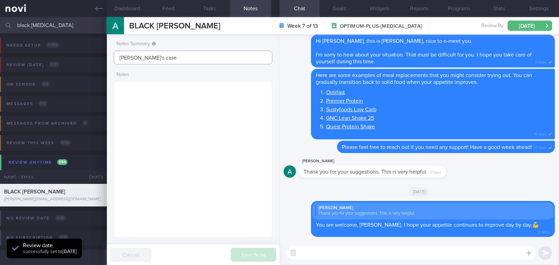
click at [175, 59] on input "[PERSON_NAME]'s case" at bounding box center [193, 58] width 159 height 14
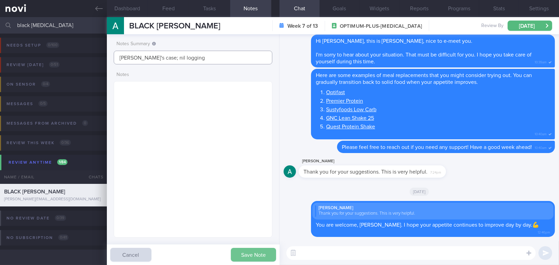
type input "Sharon's case; nil logging"
click at [247, 256] on button "Save Note" at bounding box center [253, 255] width 45 height 14
type input "Sharon's case; nil logging"
drag, startPoint x: 43, startPoint y: 22, endPoint x: 0, endPoint y: 22, distance: 42.9
click at [0, 22] on input "black alli" at bounding box center [279, 25] width 559 height 16
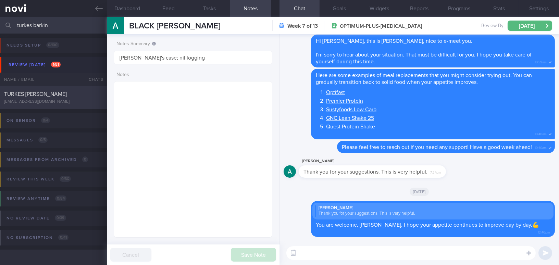
type input "turkes barkin"
click at [39, 98] on div "TURKES KAMIL BARKIN namor46@gmail.com" at bounding box center [53, 98] width 107 height 14
type input "Sharon's case"
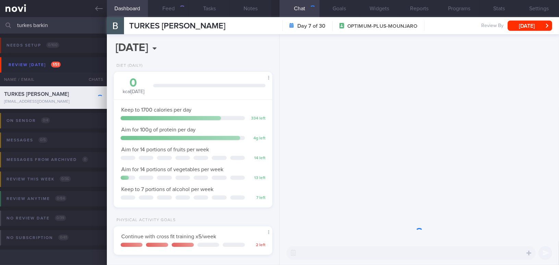
scroll to position [81, 142]
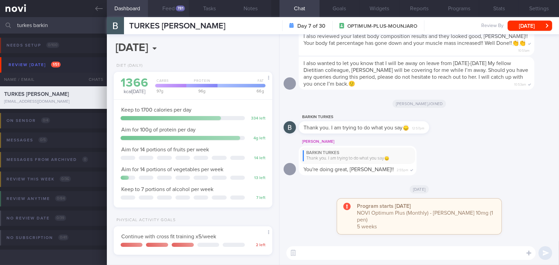
click at [173, 10] on button "Feed 781" at bounding box center [168, 8] width 41 height 17
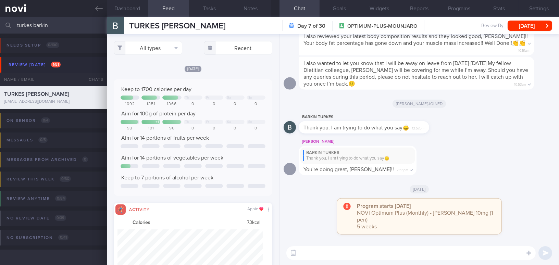
scroll to position [36, 145]
click at [147, 46] on button "All types" at bounding box center [148, 48] width 69 height 14
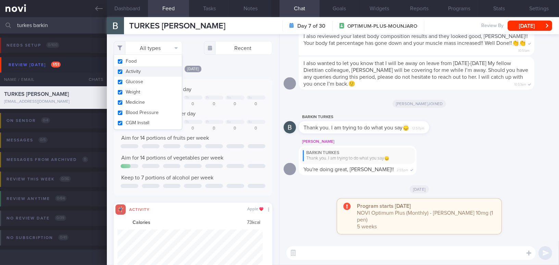
click at [120, 71] on button "Activity" at bounding box center [148, 72] width 68 height 10
checkbox input "false"
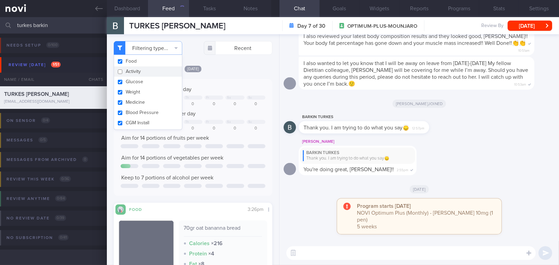
click at [232, 72] on div "[DATE]" at bounding box center [193, 68] width 159 height 7
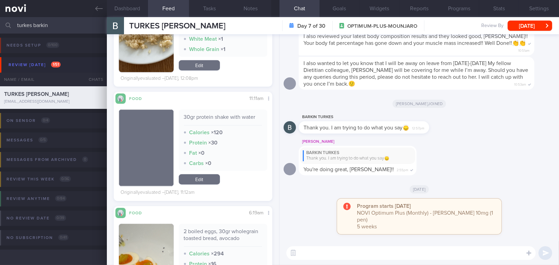
scroll to position [1402, 0]
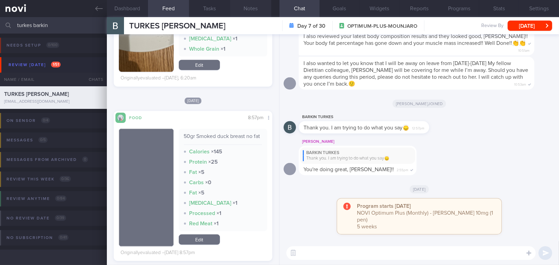
click at [246, 9] on button "Notes" at bounding box center [250, 8] width 41 height 17
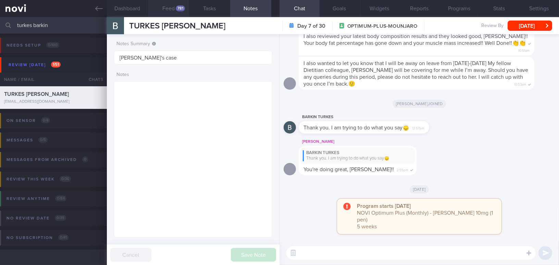
click at [165, 9] on button "Feed 781" at bounding box center [168, 8] width 41 height 17
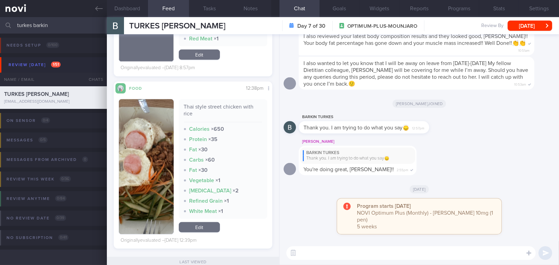
click at [342, 254] on textarea at bounding box center [412, 253] width 250 height 14
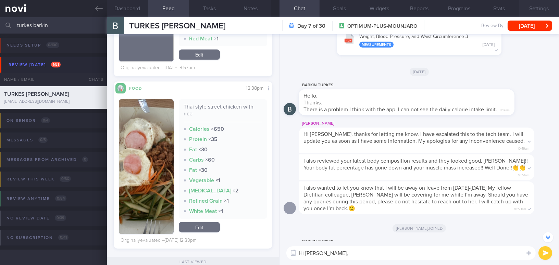
type textarea "Hi Mr Barkin,"
click at [549, 11] on button "Settings" at bounding box center [539, 8] width 40 height 17
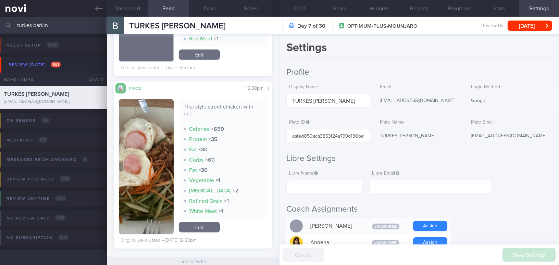
click at [255, 11] on button "Notes" at bounding box center [250, 8] width 41 height 17
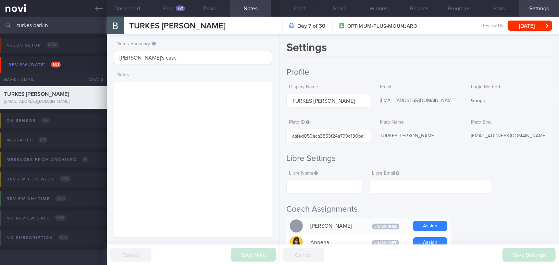
click at [181, 60] on input "Sharon's case" at bounding box center [193, 58] width 159 height 14
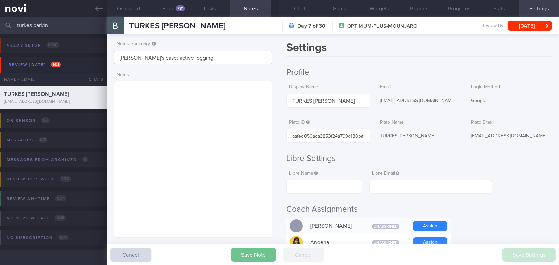
type input "[PERSON_NAME]'s case; active logging"
click at [249, 254] on button "Save Note" at bounding box center [253, 255] width 45 height 14
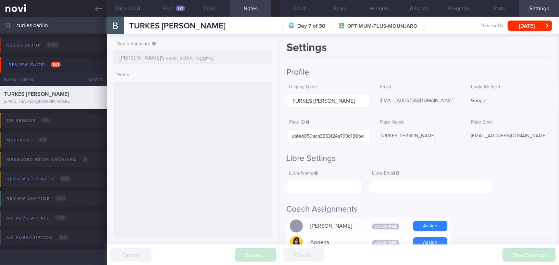
type input "[PERSON_NAME]'s case; active logging"
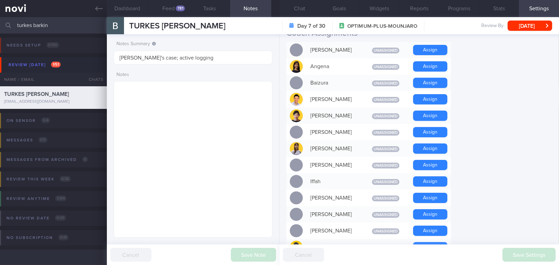
scroll to position [218, 0]
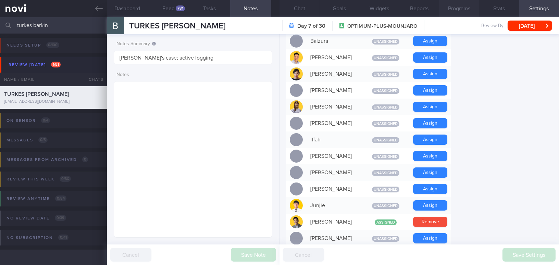
click at [466, 11] on button "Programs" at bounding box center [459, 8] width 40 height 17
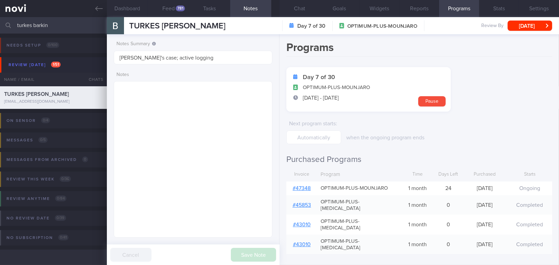
click at [308, 189] on link "# 47348" at bounding box center [302, 188] width 18 height 5
click at [301, 7] on button "Chat" at bounding box center [300, 8] width 40 height 17
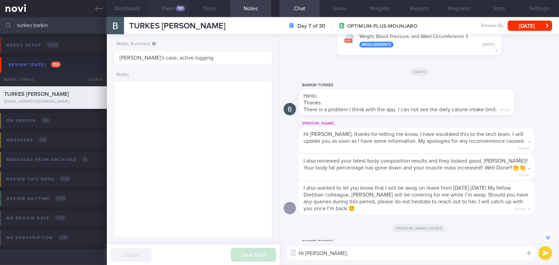
click at [168, 7] on button "Feed 781" at bounding box center [168, 8] width 41 height 17
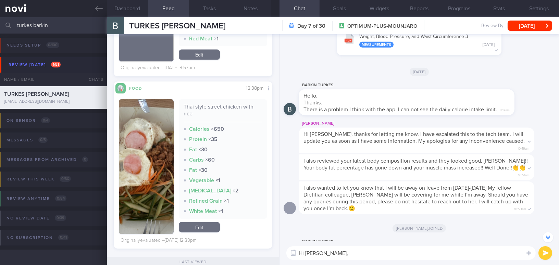
click at [349, 255] on textarea "Hi Mr Barkin," at bounding box center [412, 253] width 250 height 14
type textarea "Hi [PERSON_NAME], this is [PERSON_NAME], nice e-meeting you!"
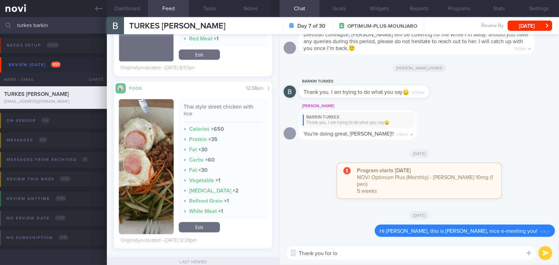
type textarea "Thank you for l"
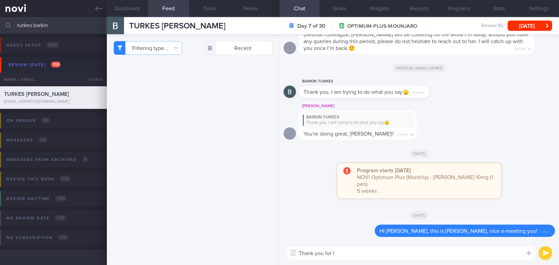
select select "8"
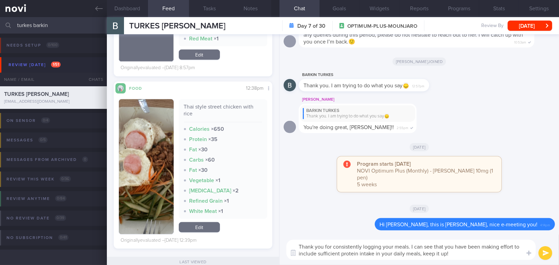
drag, startPoint x: 457, startPoint y: 255, endPoint x: 286, endPoint y: 234, distance: 171.9
click at [286, 235] on div "Thank you for consistently logging your meals. I can see that you have been mak…" at bounding box center [420, 250] width 280 height 31
click at [468, 259] on textarea "Thank you for consistently logging your meals. I can see that you have been mak…" at bounding box center [412, 250] width 250 height 20
click at [466, 257] on textarea "Thank you for consistently logging your meals. I can see that you have been mak…" at bounding box center [412, 250] width 250 height 20
drag, startPoint x: 457, startPoint y: 256, endPoint x: 242, endPoint y: 216, distance: 219.2
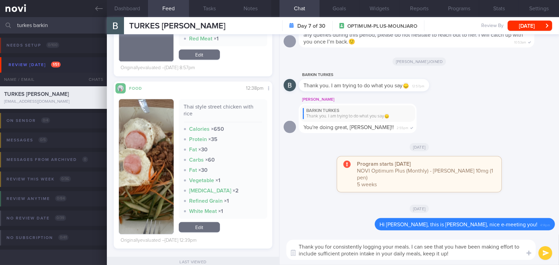
click at [242, 216] on div "Dashboard Feed 781 Tasks Notes Chat Goals Widgets Reports Programs Stats Settin…" at bounding box center [333, 141] width 452 height 248
paste textarea "’ve been making an effort to include sufficient protein in your daily meals—"
click at [460, 247] on textarea "Thank you for consistently logging your meals. I can see that you’ve been makin…" at bounding box center [412, 250] width 250 height 20
click at [414, 253] on textarea "Thank you for consistently logging your meals. I can see that you have been mak…" at bounding box center [412, 250] width 250 height 20
type textarea "Thank you for consistently logging your meals. I can see that you have been mak…"
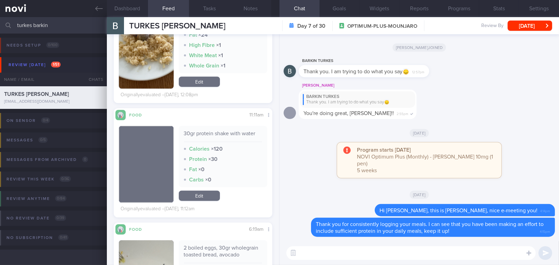
scroll to position [1215, 0]
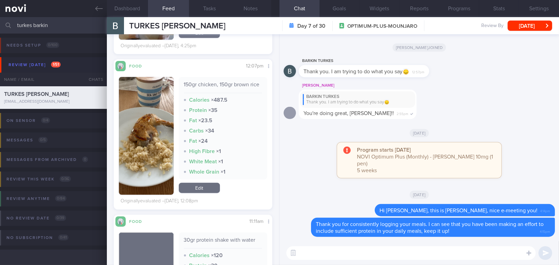
click at [373, 252] on textarea at bounding box center [412, 253] width 250 height 14
paste textarea "I do notice that your fiber intake from leafy vegetables and fruits is lower."
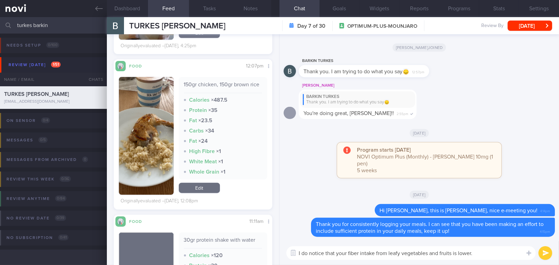
click at [359, 253] on textarea "I do notice that your fiber intake from leafy vegetables and fruits is lower." at bounding box center [412, 253] width 250 height 14
type textarea "I do notice that your fibre intake from leafy vegetables and fruits is lower."
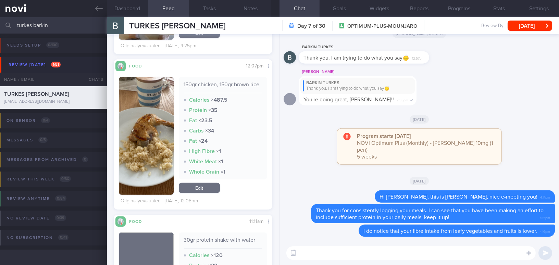
click at [148, 169] on button "button" at bounding box center [146, 136] width 55 height 118
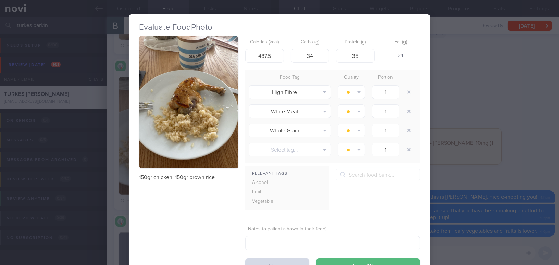
drag, startPoint x: 526, startPoint y: 173, endPoint x: 530, endPoint y: 184, distance: 12.4
click at [526, 173] on div "Evaluate Food Photo 150gr chicken, 150gr brown rice Calories (kcal) 487.5 Carbs…" at bounding box center [279, 132] width 559 height 265
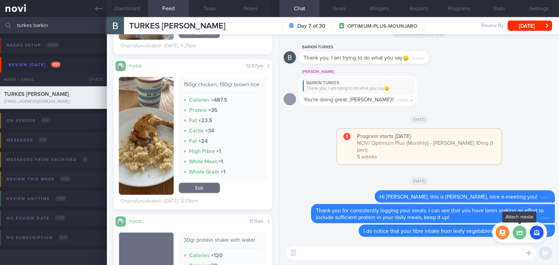
click at [522, 237] on label at bounding box center [520, 233] width 14 height 14
click at [0, 0] on input "file" at bounding box center [0, 0] width 0 height 0
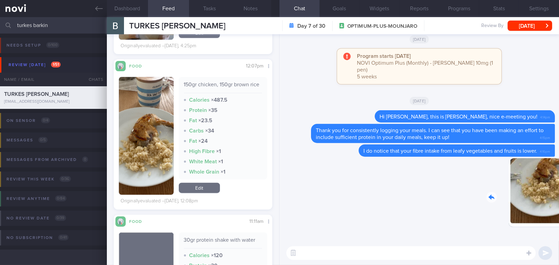
drag, startPoint x: 514, startPoint y: 200, endPoint x: 543, endPoint y: 202, distance: 28.9
click at [543, 202] on div "Delete 4:16pm" at bounding box center [507, 197] width 96 height 79
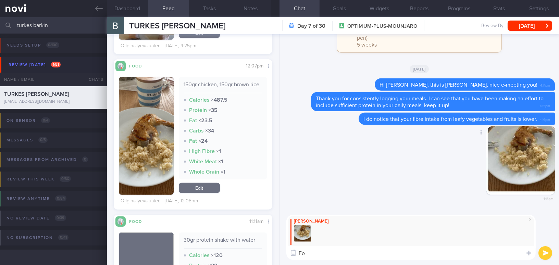
type textarea "F"
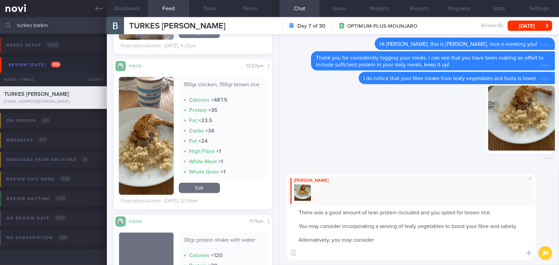
paste textarea "[URL][DOMAIN_NAME]"
click at [397, 239] on textarea "There was a good amount of lean protein included and you opted for brown rice. …" at bounding box center [412, 233] width 250 height 55
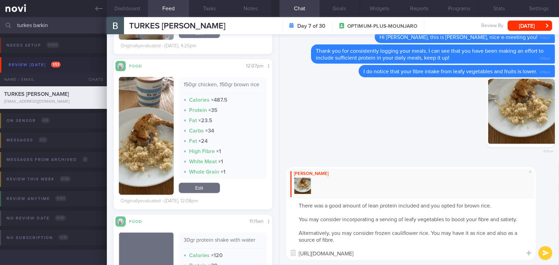
drag, startPoint x: 345, startPoint y: 243, endPoint x: 270, endPoint y: 206, distance: 83.4
click at [270, 206] on div "Dashboard Feed 781 Tasks Notes Chat Goals Widgets Reports Programs Stats Settin…" at bounding box center [333, 141] width 452 height 248
click at [349, 242] on textarea "There was a good amount of lean protein included and you opted for brown rice. …" at bounding box center [412, 229] width 250 height 61
click at [345, 240] on textarea "There was a good amount of lean protein included and you opted for brown rice. …" at bounding box center [412, 229] width 250 height 61
drag, startPoint x: 345, startPoint y: 240, endPoint x: 283, endPoint y: 204, distance: 70.8
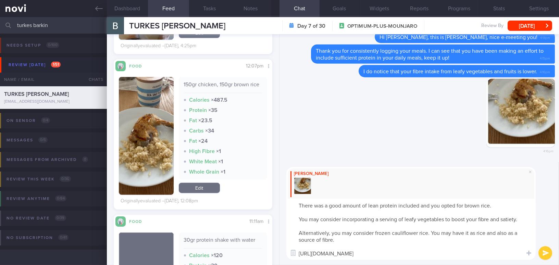
click at [283, 204] on div "[PERSON_NAME] There was a good amount of lean protein included and you opted fo…" at bounding box center [420, 213] width 280 height 103
paste textarea ", and you opted for brown rice. You may consider incorporating a serving of lea…"
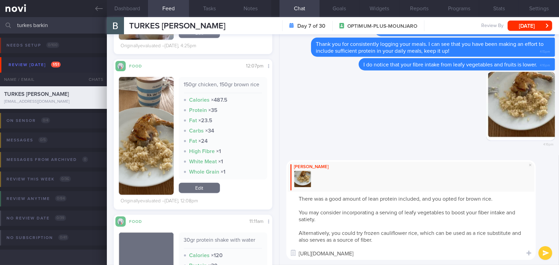
click at [421, 199] on textarea "There was a good amount of lean protein included, and you opted for brown rice.…" at bounding box center [412, 226] width 250 height 68
click at [501, 197] on textarea "There was a good amount of lean protein included and you opted for brown rice. …" at bounding box center [412, 226] width 250 height 68
click at [491, 210] on textarea "There was a good amount of lean protein included and you opted for brown rice.👍…" at bounding box center [412, 226] width 250 height 68
click at [373, 241] on textarea "There was a good amount of lean protein included and you opted for brown rice.👍…" at bounding box center [412, 226] width 250 height 68
click at [363, 232] on textarea "There was a good amount of lean protein included and you opted for brown rice.👍…" at bounding box center [412, 226] width 250 height 68
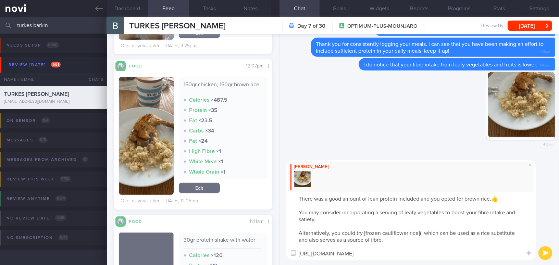
click at [364, 233] on textarea "There was a good amount of lean protein included and you opted for brown rice.👍…" at bounding box center [412, 226] width 250 height 68
type textarea "There was a good amount of lean protein included and you opted for brown rice.👍…"
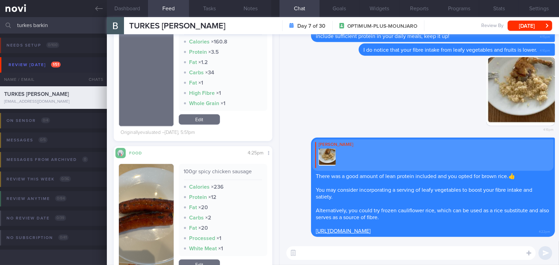
scroll to position [997, 0]
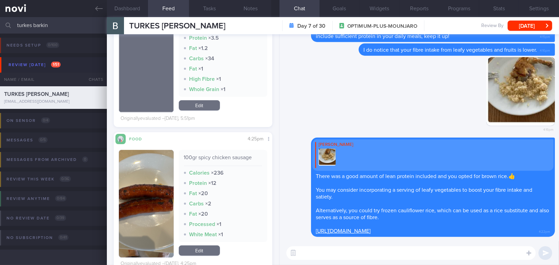
click at [149, 175] on button "button" at bounding box center [146, 204] width 55 height 108
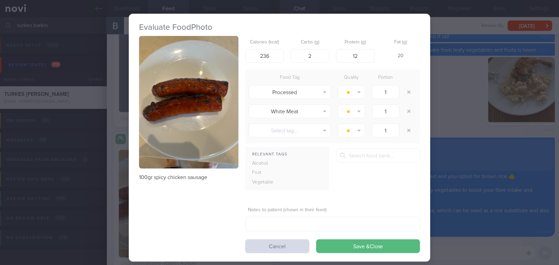
click at [488, 241] on div "Evaluate Food Photo 100gr spicy chicken sausage Calories (kcal) 236 Carbs (g) 2…" at bounding box center [279, 132] width 559 height 265
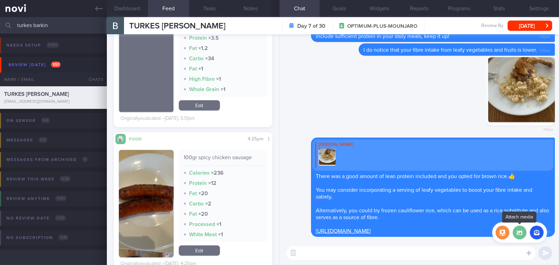
click at [521, 237] on label at bounding box center [520, 233] width 14 height 14
click at [0, 0] on input "file" at bounding box center [0, 0] width 0 height 0
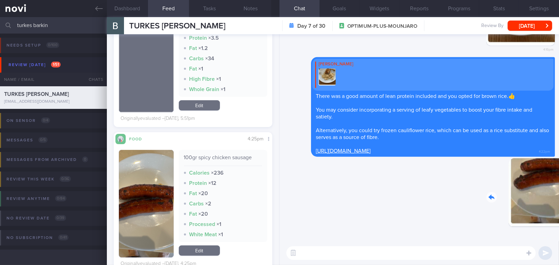
drag, startPoint x: 521, startPoint y: 195, endPoint x: 549, endPoint y: 196, distance: 28.5
click at [549, 196] on div "Delete 4:23pm" at bounding box center [507, 197] width 96 height 79
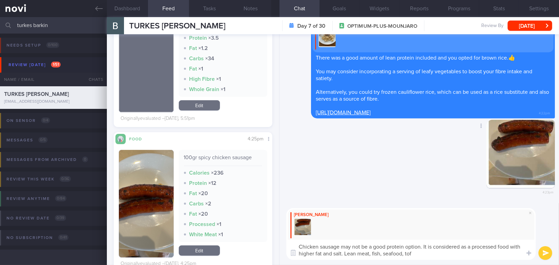
type textarea "Chicken sausage may not be a good protein option. It is considered as a process…"
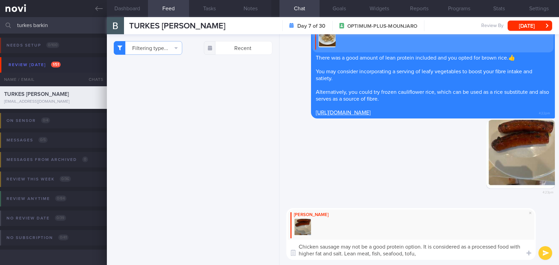
select select "8"
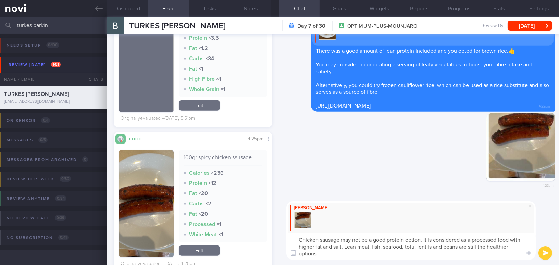
drag, startPoint x: 329, startPoint y: 255, endPoint x: 290, endPoint y: 233, distance: 44.7
click at [290, 233] on textarea "Chicken sausage may not be a good protein option. It is considered as a process…" at bounding box center [412, 246] width 250 height 27
click at [328, 257] on textarea "Chicken sausage may not be a good protein option. It is considered as a process…" at bounding box center [412, 246] width 250 height 27
drag, startPoint x: 324, startPoint y: 253, endPoint x: 278, endPoint y: 227, distance: 53.0
click at [278, 227] on div "Dashboard Feed 781 Tasks Notes Chat Goals Widgets Reports Programs Stats Settin…" at bounding box center [333, 141] width 452 height 248
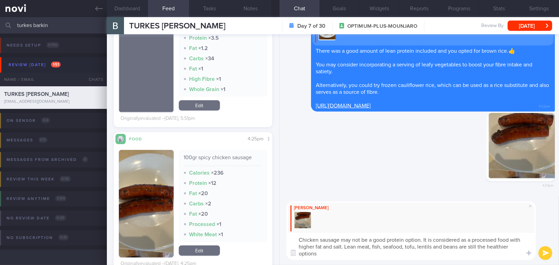
paste textarea "the best protein option, as it is considered a processed food with higher fat a…"
drag, startPoint x: 380, startPoint y: 240, endPoint x: 390, endPoint y: 240, distance: 10.6
click at [390, 240] on textarea "Chicken sausage may not be the best protein option, as it is considered a proce…" at bounding box center [412, 246] width 250 height 27
click at [456, 256] on textarea "Chicken sausage may not be the ideal protein option, as it is considered a proc…" at bounding box center [412, 246] width 250 height 27
type textarea "Chicken sausage may not be the ideal protein option, as it is considered a proc…"
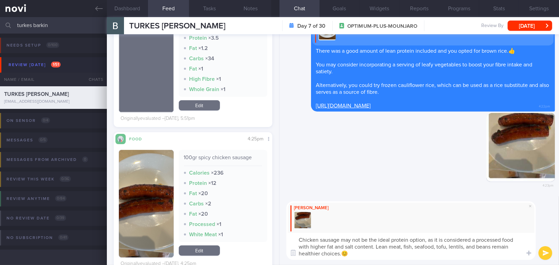
click at [547, 251] on icon "submit" at bounding box center [546, 254] width 7 height 6
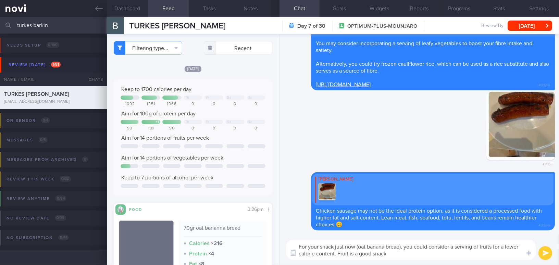
drag, startPoint x: 405, startPoint y: 255, endPoint x: 271, endPoint y: 241, distance: 134.1
click at [271, 241] on div "Dashboard Feed 781 Tasks Notes Chat Goals Widgets Reports Programs Stats Settin…" at bounding box center [333, 141] width 452 height 248
click at [342, 246] on textarea "For your snack just now (oat banana bread), you could consider a serving of fru…" at bounding box center [412, 250] width 250 height 20
drag, startPoint x: 396, startPoint y: 256, endPoint x: 273, endPoint y: 229, distance: 126.0
click at [273, 229] on div "Dashboard Feed 781 Tasks Notes Chat Goals Widgets Reports Programs Stats Settin…" at bounding box center [333, 141] width 452 height 248
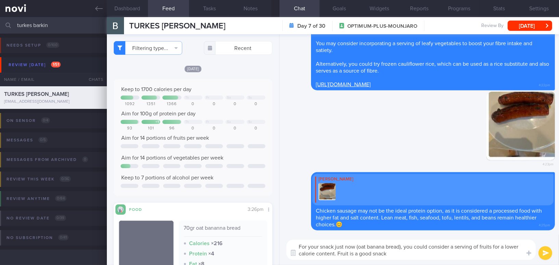
paste textarea "having a serving of fruit instead for a lower-calorie option. Fruit makes a gre…"
drag, startPoint x: 392, startPoint y: 254, endPoint x: 451, endPoint y: 255, distance: 58.6
click at [451, 255] on textarea "For your snack just now (oat banana bread), you could consider having a serving…" at bounding box center [412, 250] width 250 height 20
type textarea "For your snack just now (oat banana bread), you could consider having a serving…"
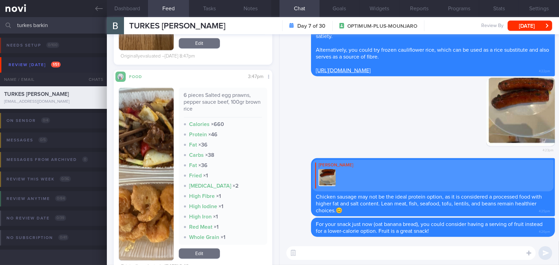
scroll to position [2680, 0]
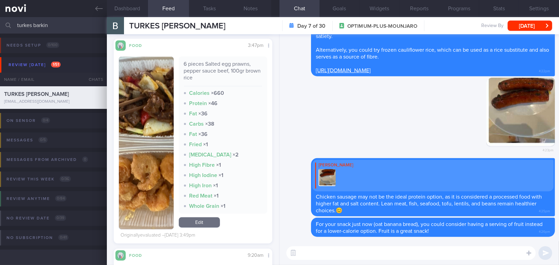
click at [139, 121] on button "button" at bounding box center [146, 143] width 55 height 173
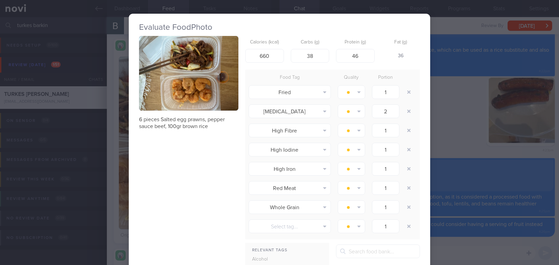
click at [161, 88] on button "button" at bounding box center [188, 73] width 99 height 75
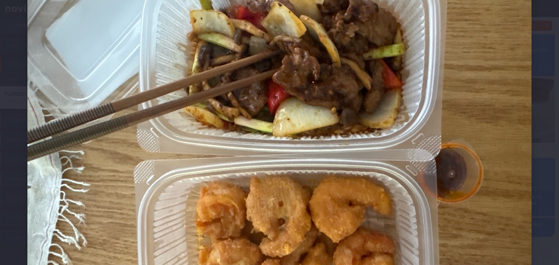
scroll to position [62, 0]
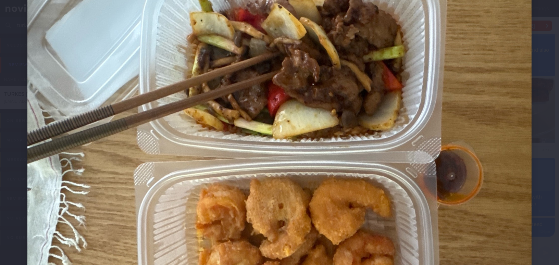
click at [250, 142] on img at bounding box center [279, 154] width 505 height 378
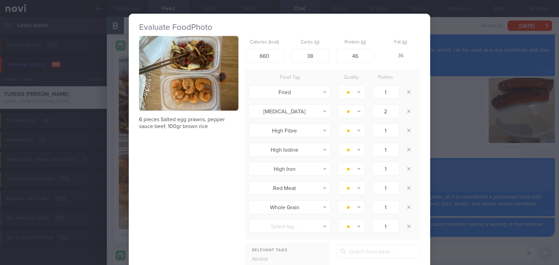
scroll to position [156, 0]
click at [460, 114] on div "Evaluate Food Photo 6 pieces Salted egg prawns, pepper sauce beef, 100gr brown …" at bounding box center [279, 132] width 559 height 265
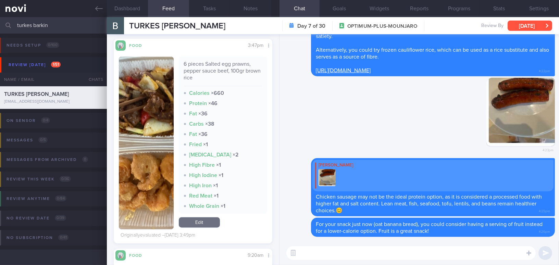
click at [520, 29] on button "[DATE]" at bounding box center [530, 26] width 45 height 10
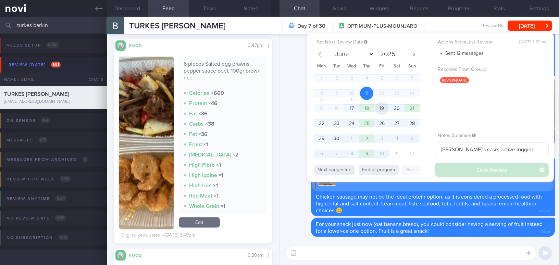
click at [385, 109] on span "19" at bounding box center [381, 108] width 13 height 13
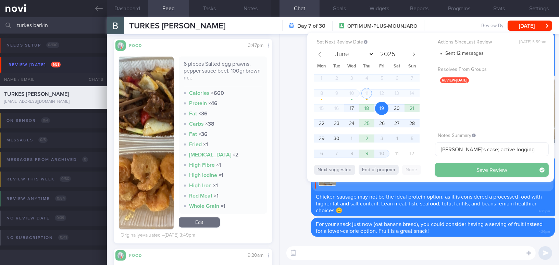
click at [464, 171] on button "Save Review" at bounding box center [492, 170] width 114 height 14
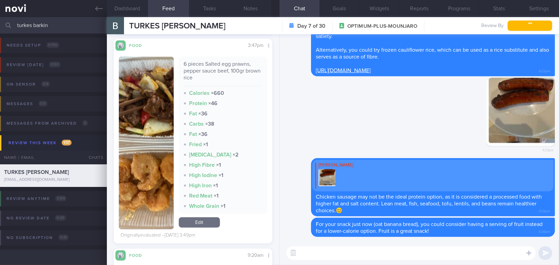
drag, startPoint x: 64, startPoint y: 26, endPoint x: 4, endPoint y: 25, distance: 59.7
click at [4, 25] on div "turkes barkin Assigned patients Assigned patients All active patients Archived …" at bounding box center [279, 25] width 559 height 16
click at [316, 129] on div "Delete 4:23pm" at bounding box center [419, 118] width 271 height 81
drag, startPoint x: 64, startPoint y: 26, endPoint x: 8, endPoint y: 20, distance: 56.9
click at [8, 20] on div "turkes barkin Assigned patients Assigned patients All active patients Archived …" at bounding box center [279, 25] width 559 height 16
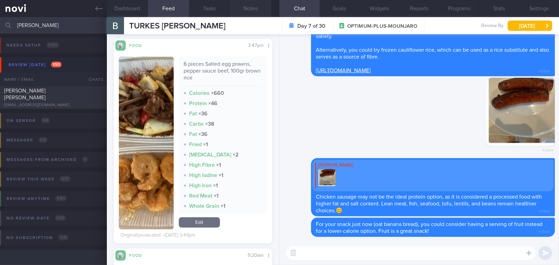
type input "williams"
click at [247, 9] on button "Notes" at bounding box center [250, 8] width 41 height 17
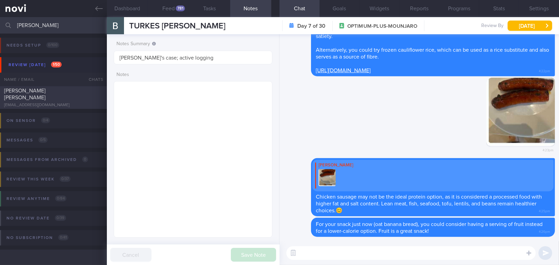
click at [55, 103] on div "[EMAIL_ADDRESS][DOMAIN_NAME]" at bounding box center [53, 105] width 99 height 5
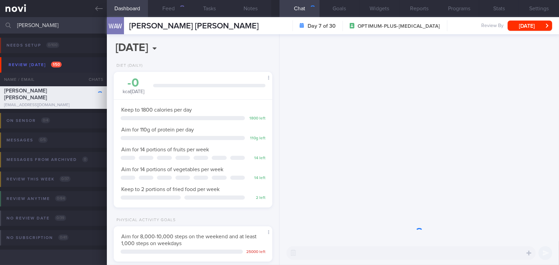
scroll to position [81, 142]
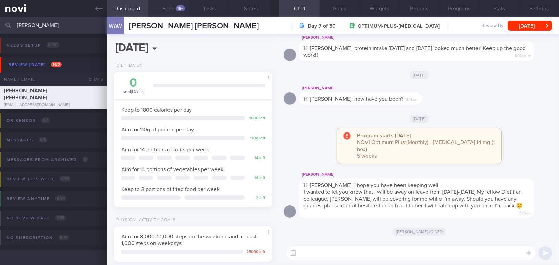
click at [172, 7] on button "Feed 16+" at bounding box center [168, 8] width 41 height 17
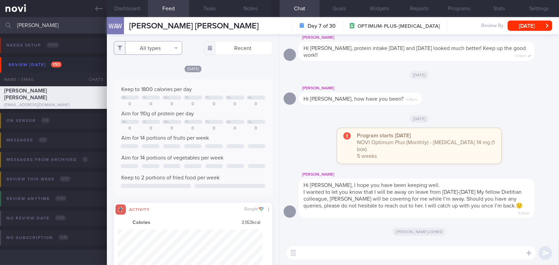
click at [149, 53] on button "All types" at bounding box center [148, 48] width 69 height 14
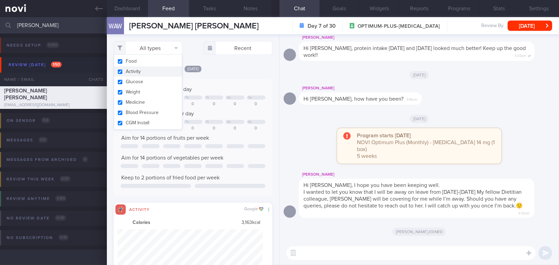
click at [120, 71] on input "checkbox" at bounding box center [120, 72] width 5 height 4
checkbox input "false"
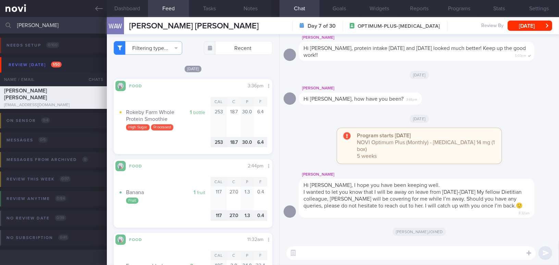
click at [233, 71] on div "[DATE]" at bounding box center [193, 68] width 159 height 7
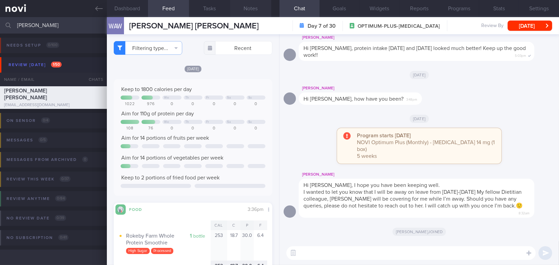
click at [252, 5] on button "Notes" at bounding box center [250, 8] width 41 height 17
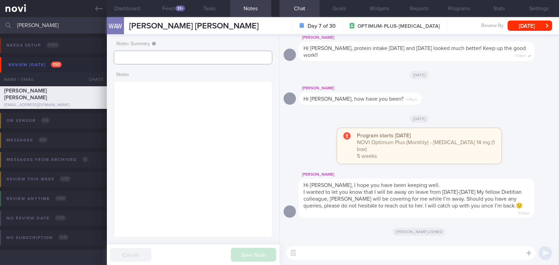
click at [171, 60] on input "text" at bounding box center [193, 58] width 159 height 14
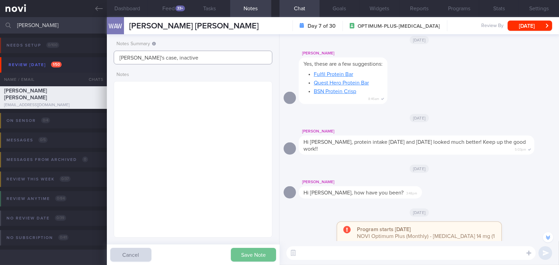
type input "[PERSON_NAME]'s case, inactive"
click at [247, 252] on button "Save Note" at bounding box center [253, 255] width 45 height 14
type input "[PERSON_NAME]'s case, inactive"
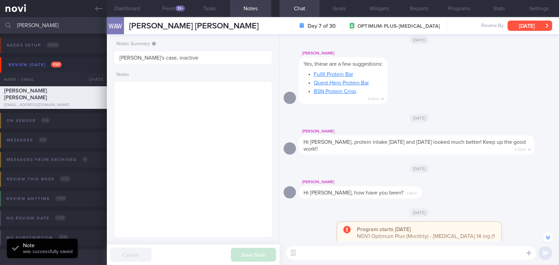
click at [543, 24] on button "[DATE]" at bounding box center [530, 26] width 45 height 10
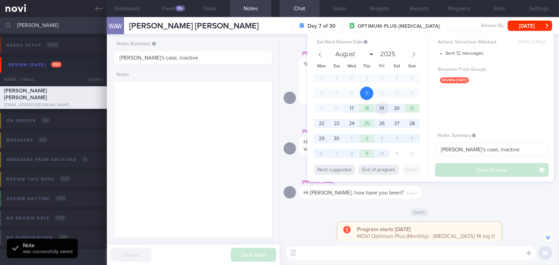
click at [380, 109] on span "19" at bounding box center [381, 108] width 13 height 13
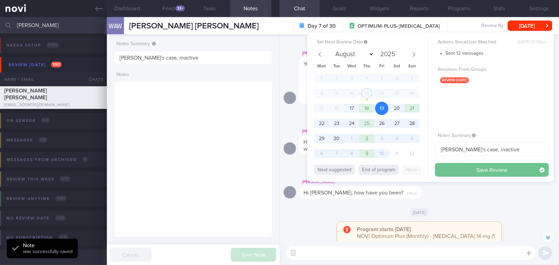
click at [455, 172] on button "Save Review" at bounding box center [492, 170] width 114 height 14
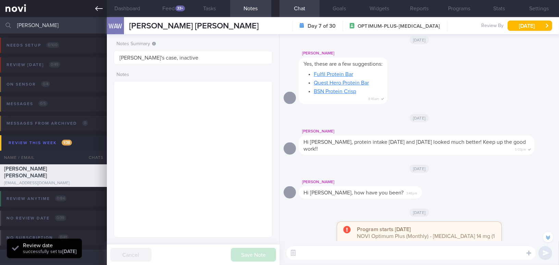
click at [96, 8] on icon at bounding box center [99, 9] width 8 height 8
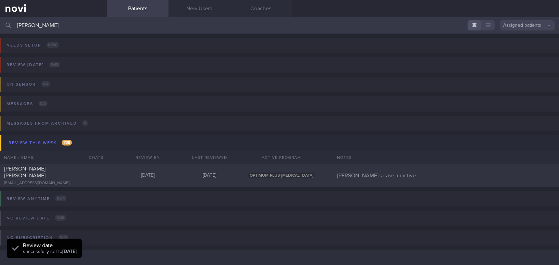
drag, startPoint x: 46, startPoint y: 24, endPoint x: 1, endPoint y: 24, distance: 44.6
click at [1, 24] on div "williams Assigned patients Assigned patients All active patients Archived patie…" at bounding box center [279, 25] width 559 height 16
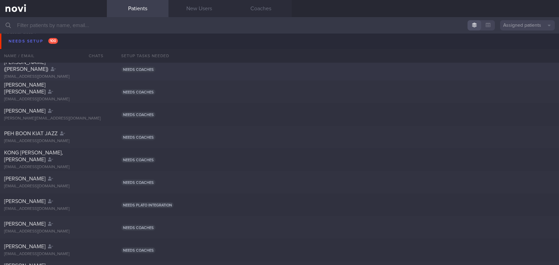
scroll to position [1963, 0]
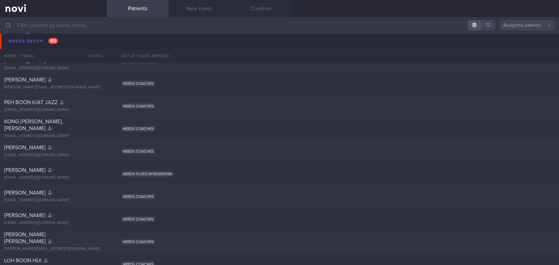
click at [108, 21] on input "text" at bounding box center [279, 25] width 559 height 16
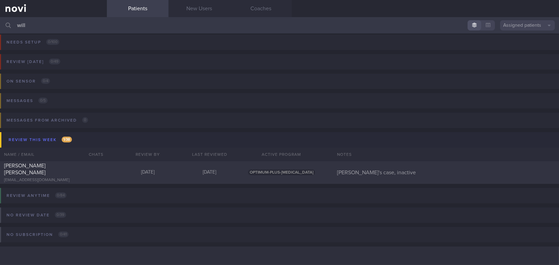
scroll to position [3, 0]
type input "will"
click at [80, 178] on div "[EMAIL_ADDRESS][DOMAIN_NAME]" at bounding box center [53, 180] width 99 height 5
select select "8"
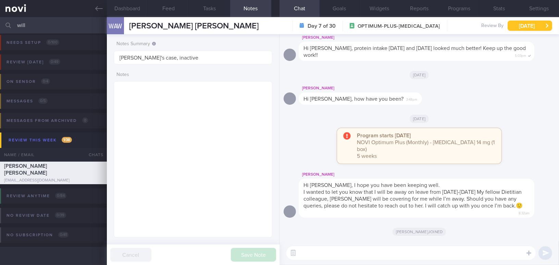
click at [519, 22] on button "[DATE]" at bounding box center [530, 26] width 45 height 10
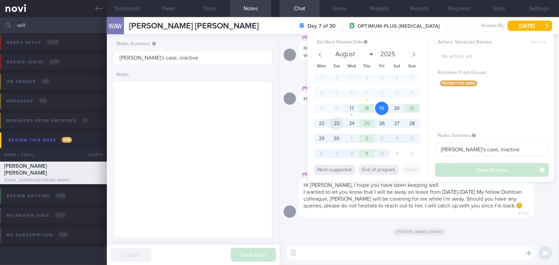
click at [338, 121] on span "23" at bounding box center [336, 123] width 13 height 13
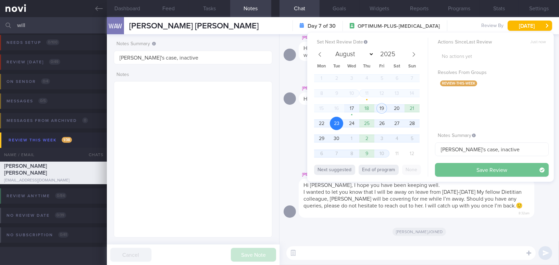
click at [455, 170] on button "Save Review" at bounding box center [492, 170] width 114 height 14
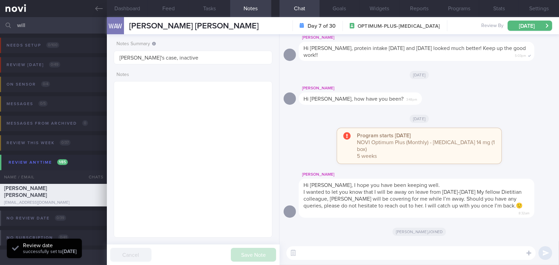
drag, startPoint x: 51, startPoint y: 32, endPoint x: 2, endPoint y: 31, distance: 48.7
click at [2, 31] on div "will Assigned patients Assigned patients All active patients Archived patients" at bounding box center [279, 25] width 559 height 16
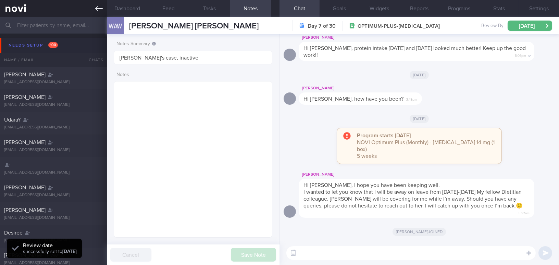
click at [96, 7] on icon at bounding box center [99, 9] width 8 height 8
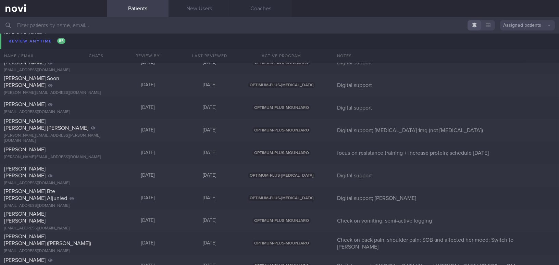
scroll to position [5624, 0]
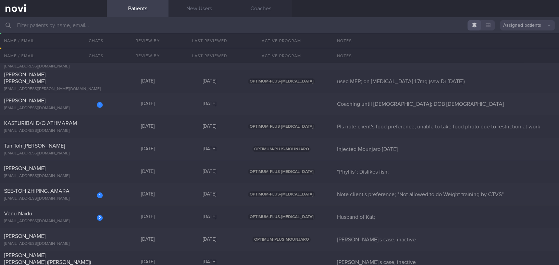
scroll to position [4595, 0]
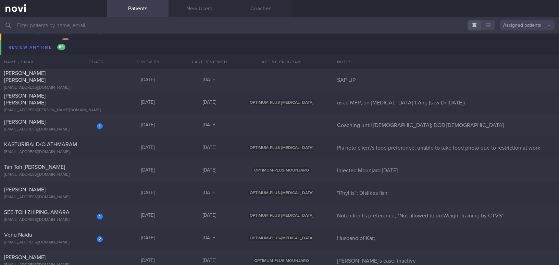
click at [228, 25] on input "text" at bounding box center [279, 25] width 559 height 16
type input "all"
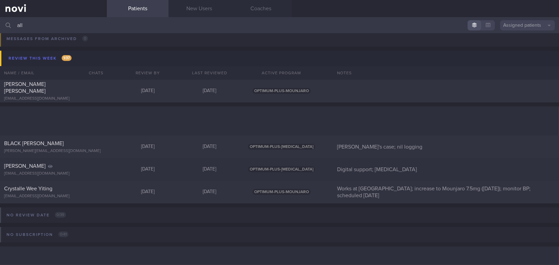
scroll to position [121, 0]
drag, startPoint x: 37, startPoint y: 22, endPoint x: 0, endPoint y: 19, distance: 37.1
click at [0, 19] on input "all" at bounding box center [279, 25] width 559 height 16
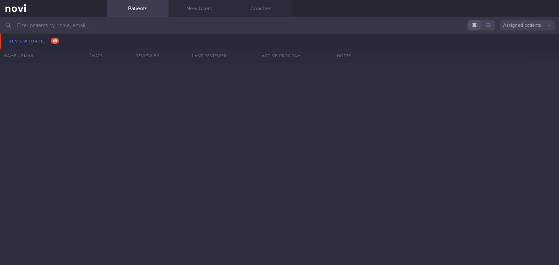
scroll to position [2605, 0]
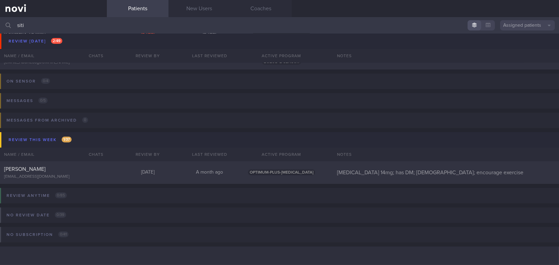
scroll to position [62, 0]
click at [44, 26] on input "siti" at bounding box center [279, 25] width 559 height 16
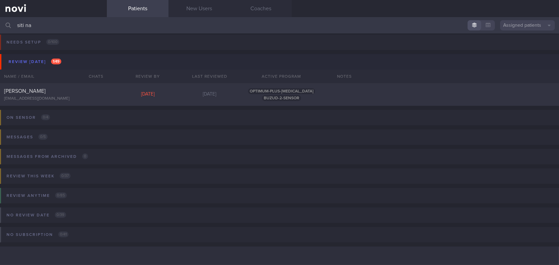
scroll to position [3, 0]
type input "[PERSON_NAME]"
click at [56, 95] on div "[PERSON_NAME]" at bounding box center [52, 91] width 97 height 7
select select "8"
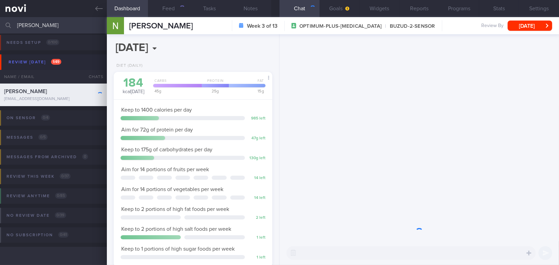
scroll to position [81, 142]
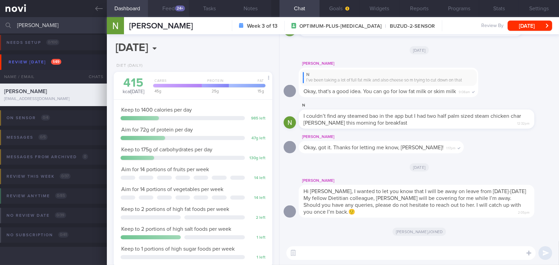
click at [181, 9] on div "24+" at bounding box center [180, 8] width 10 height 6
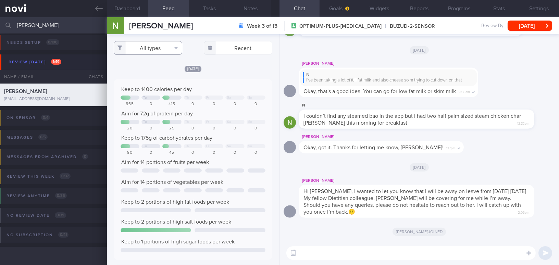
click at [161, 51] on button "All types" at bounding box center [148, 48] width 69 height 14
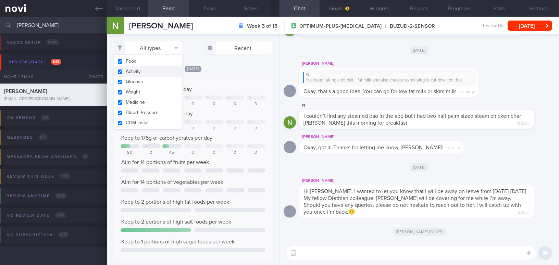
click at [122, 71] on button "Activity" at bounding box center [148, 72] width 68 height 10
checkbox input "false"
click at [241, 78] on div "Today Keep to 1400 calories per day Tu Th Fr Sa Su 665 0 415 0 0 0 0 Aim for 72…" at bounding box center [193, 238] width 159 height 347
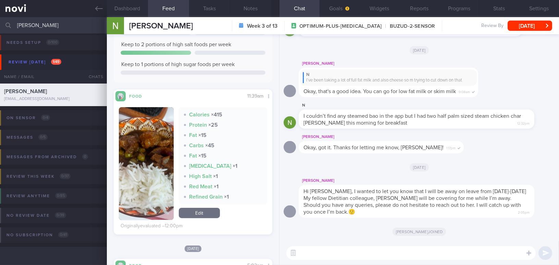
scroll to position [187, 0]
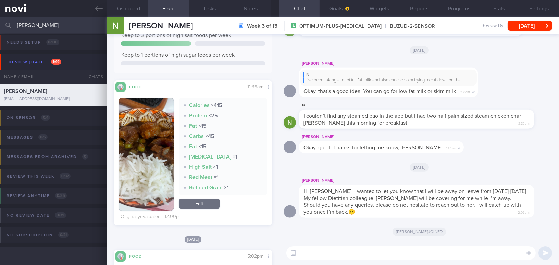
click at [137, 141] on button "button" at bounding box center [146, 154] width 55 height 113
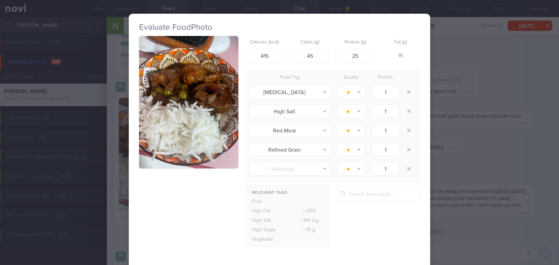
click at [165, 90] on button "button" at bounding box center [188, 102] width 99 height 133
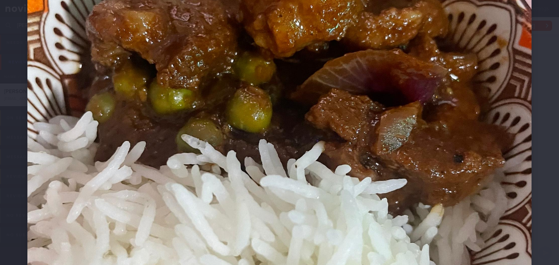
scroll to position [218, 0]
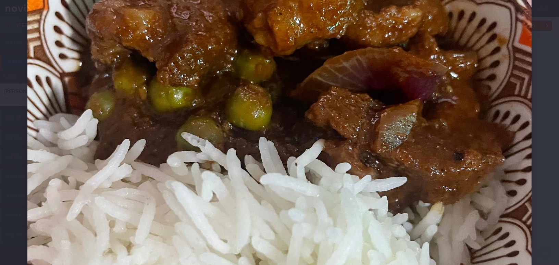
click at [256, 133] on img at bounding box center [279, 145] width 505 height 673
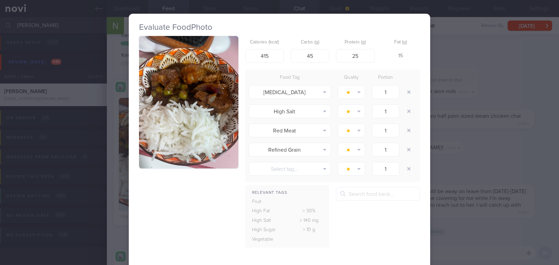
click at [470, 163] on div "Evaluate Food Photo Calories (kcal) 415 Carbs (g) 45 Protein (g) 25 Fat (g) 15 …" at bounding box center [279, 132] width 559 height 265
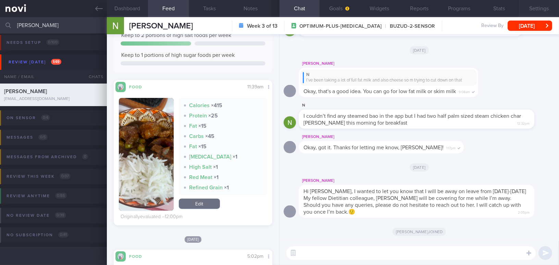
click at [539, 7] on button "Settings" at bounding box center [539, 8] width 40 height 17
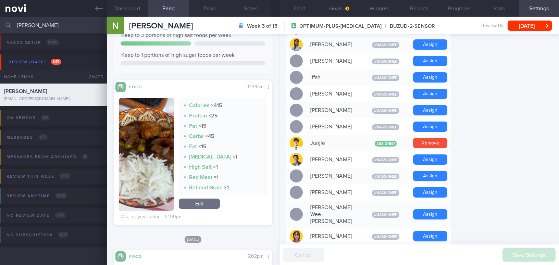
scroll to position [374, 0]
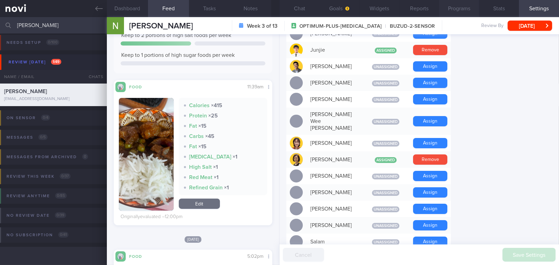
click at [465, 7] on button "Programs" at bounding box center [459, 8] width 40 height 17
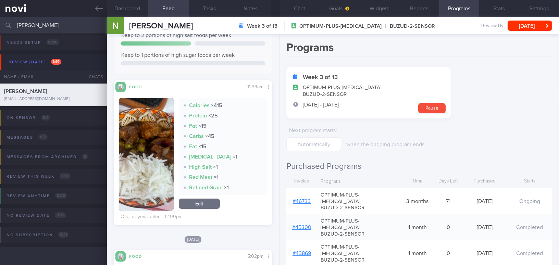
click at [300, 199] on link "# 46733" at bounding box center [302, 201] width 18 height 5
click at [302, 9] on button "Chat" at bounding box center [300, 8] width 40 height 17
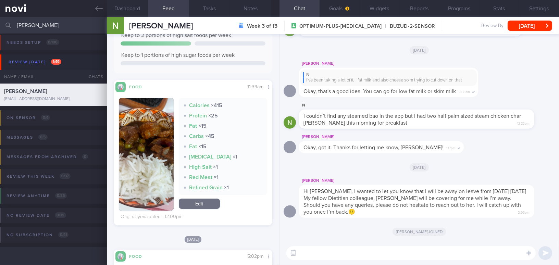
click at [373, 256] on textarea at bounding box center [412, 253] width 250 height 14
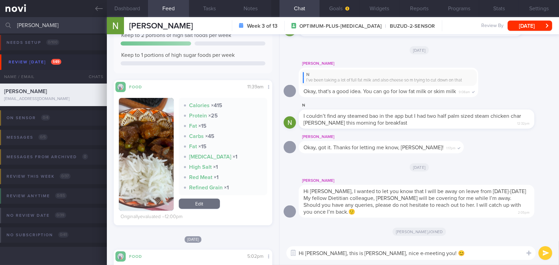
type textarea "Hi Namira, this is Mee Li, nice e-meeting you! 😊"
click at [549, 254] on button "submit" at bounding box center [546, 253] width 14 height 14
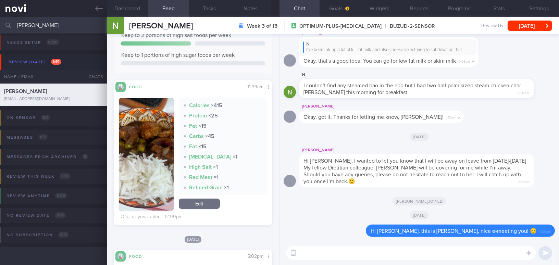
click at [480, 252] on textarea at bounding box center [412, 253] width 250 height 14
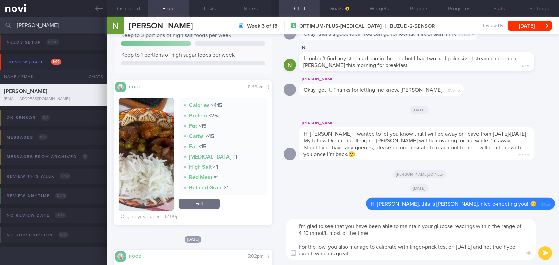
drag, startPoint x: 354, startPoint y: 255, endPoint x: 289, endPoint y: 222, distance: 72.7
click at [289, 222] on textarea "I'm glad to see that you have been able to maintain your glucose readings withi…" at bounding box center [412, 239] width 250 height 41
click at [352, 228] on textarea "I'm glad to see that you have been able to maintain your glucose readings withi…" at bounding box center [412, 239] width 250 height 41
drag, startPoint x: 350, startPoint y: 254, endPoint x: 279, endPoint y: 223, distance: 77.1
click at [279, 223] on div "Dashboard Feed 46+ Tasks Notes Chat Goals Widgets Reports Programs Stats Settin…" at bounding box center [333, 141] width 452 height 248
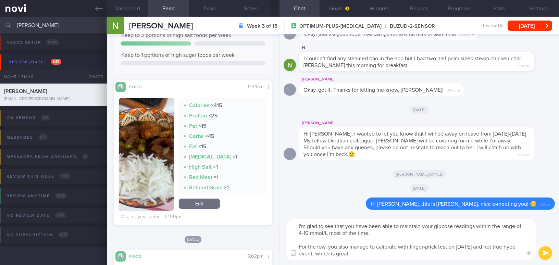
paste textarea "’m glad to see that you’ve been able to maintain your glucose readings within t…"
click at [361, 228] on textarea "I’m glad to see that you’ve been able to maintain your glucose readings within …" at bounding box center [412, 239] width 250 height 41
click at [305, 233] on textarea "I’m glad to see that you have been able to maintain your glucose readings withi…" at bounding box center [412, 239] width 250 height 41
drag, startPoint x: 389, startPoint y: 255, endPoint x: 410, endPoint y: 255, distance: 20.6
click at [410, 255] on textarea "I’m glad to see that you have been able to maintain your glucose readings withi…" at bounding box center [412, 239] width 250 height 41
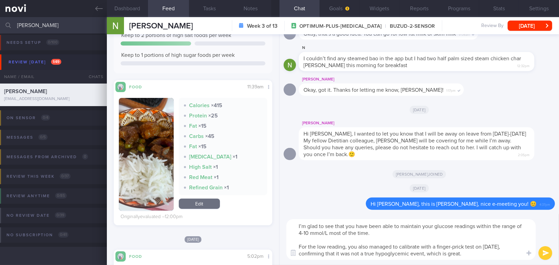
type textarea "I’m glad to see that you have been able to maintain your glucose readings withi…"
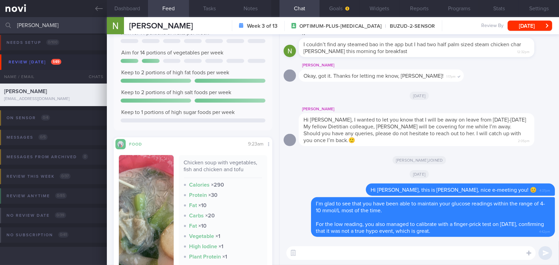
scroll to position [685, 0]
click at [510, 246] on textarea at bounding box center [412, 253] width 250 height 14
click at [520, 235] on label at bounding box center [520, 233] width 14 height 14
click at [0, 0] on input "file" at bounding box center [0, 0] width 0 height 0
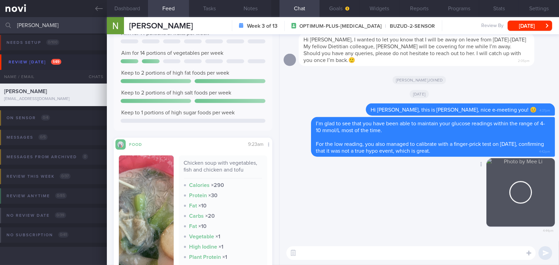
click at [521, 203] on button "button" at bounding box center [521, 192] width 69 height 69
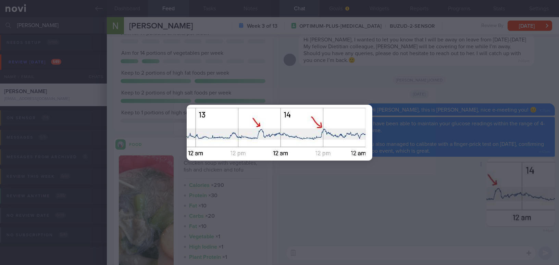
click at [486, 199] on div at bounding box center [279, 132] width 559 height 265
click at [518, 191] on div at bounding box center [279, 132] width 559 height 265
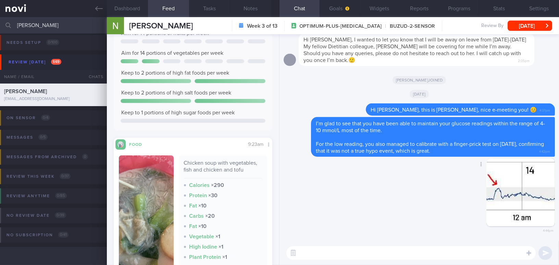
drag, startPoint x: 503, startPoint y: 191, endPoint x: 542, endPoint y: 195, distance: 38.9
click at [542, 195] on button "button" at bounding box center [521, 192] width 69 height 69
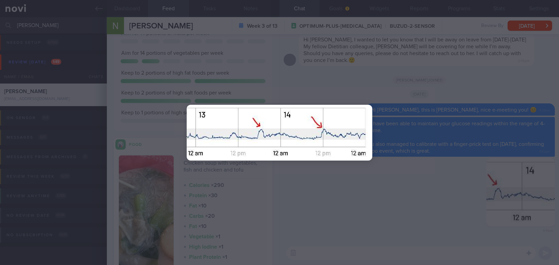
click at [378, 182] on div at bounding box center [279, 132] width 241 height 265
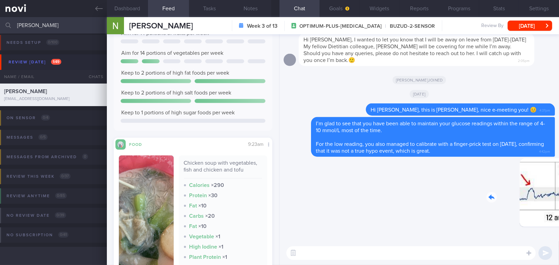
drag, startPoint x: 494, startPoint y: 188, endPoint x: 578, endPoint y: 201, distance: 85.4
click at [559, 201] on html "You are offline! Some functionality will be unavailable Patients New Users Coac…" at bounding box center [279, 132] width 559 height 265
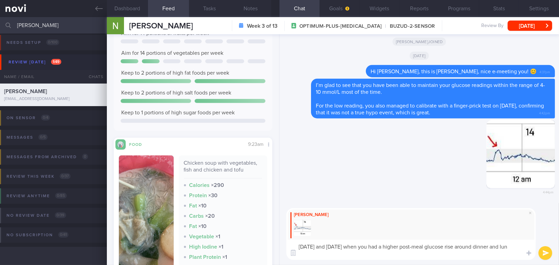
scroll to position [0, 0]
drag, startPoint x: 399, startPoint y: 254, endPoint x: 286, endPoint y: 242, distance: 113.7
click at [286, 242] on div "Mee Li On Saturday and Sunday when you had a higher post-meal glucose rise arou…" at bounding box center [420, 234] width 280 height 62
click at [397, 256] on textarea "On Saturday and Sunday when you had a higher post-meal glucose rise around dinn…" at bounding box center [412, 250] width 250 height 20
drag, startPoint x: 402, startPoint y: 255, endPoint x: 251, endPoint y: 233, distance: 153.3
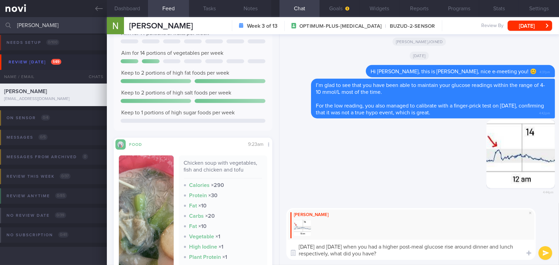
click at [251, 233] on div "Dashboard Feed 46+ Tasks Notes Chat Goals Widgets Reports Programs Stats Settin…" at bounding box center [333, 141] width 452 height 248
paste textarea ", when you had higher post-meal glucose rises around dinner and lunch respectiv…"
type textarea "On Saturday and Sunday, when you had higher post-meal glucose rises around dinn…"
click at [545, 253] on icon "submit" at bounding box center [546, 254] width 7 height 6
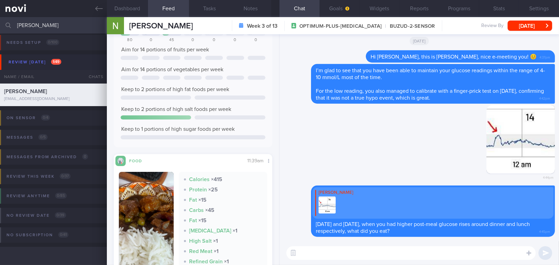
scroll to position [172, 0]
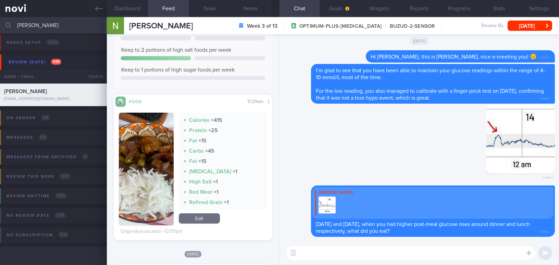
click at [156, 140] on button "button" at bounding box center [146, 169] width 55 height 113
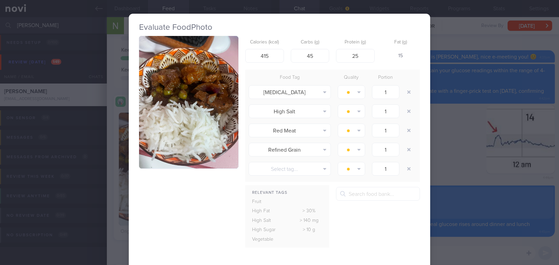
click at [184, 107] on button "button" at bounding box center [188, 102] width 99 height 133
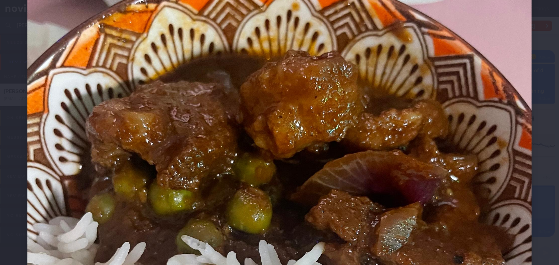
scroll to position [124, 0]
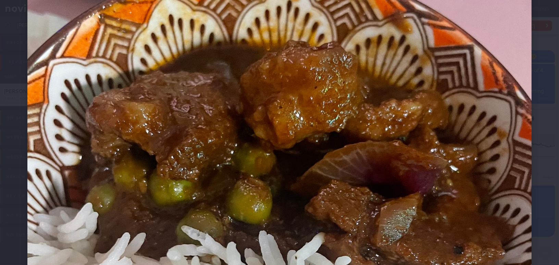
click at [449, 190] on img at bounding box center [279, 239] width 505 height 673
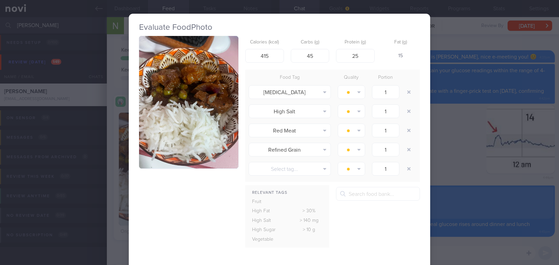
click at [458, 168] on div "Evaluate Food Photo Calories (kcal) 415 Carbs (g) 45 Protein (g) 25 Fat (g) 15 …" at bounding box center [279, 132] width 559 height 265
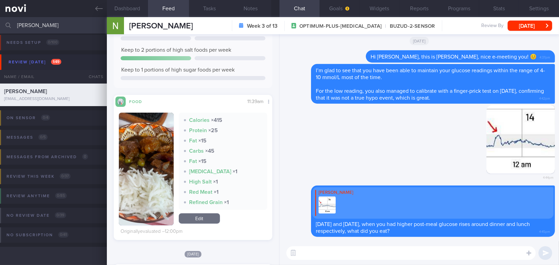
click at [142, 179] on button "button" at bounding box center [146, 169] width 55 height 113
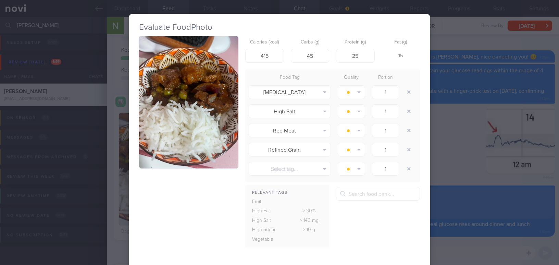
click at [452, 157] on div "Evaluate Food Photo Calories (kcal) 415 Carbs (g) 45 Protein (g) 25 Fat (g) 15 …" at bounding box center [279, 132] width 559 height 265
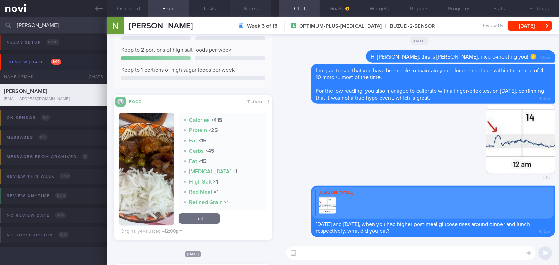
click at [252, 6] on button "Notes" at bounding box center [250, 8] width 41 height 17
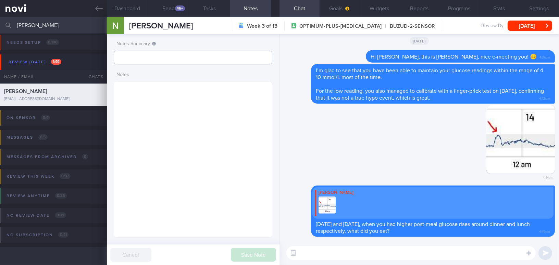
click at [178, 61] on input "text" at bounding box center [193, 58] width 159 height 14
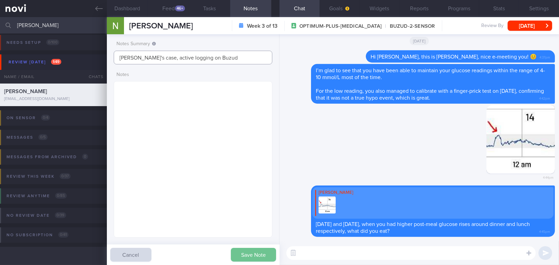
type input "[PERSON_NAME]'s case, active logging on Buzud"
click at [246, 250] on button "Save Note" at bounding box center [253, 255] width 45 height 14
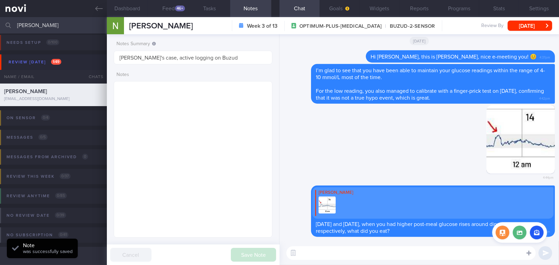
type input "[PERSON_NAME]'s case, active logging on Buzud"
click at [523, 235] on label at bounding box center [520, 233] width 14 height 14
click at [0, 0] on input "file" at bounding box center [0, 0] width 0 height 0
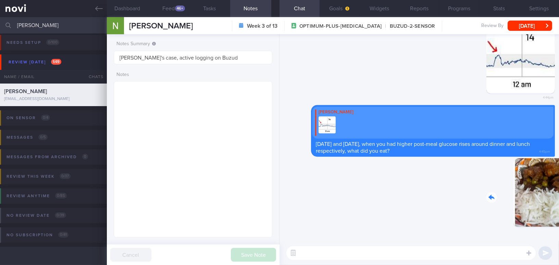
drag, startPoint x: 556, startPoint y: 206, endPoint x: 552, endPoint y: 182, distance: 24.3
click at [558, 206] on div "Delete 4:46pm Delete Mee Li On Saturday and Sunday, when you had higher post-me…" at bounding box center [420, 137] width 280 height 207
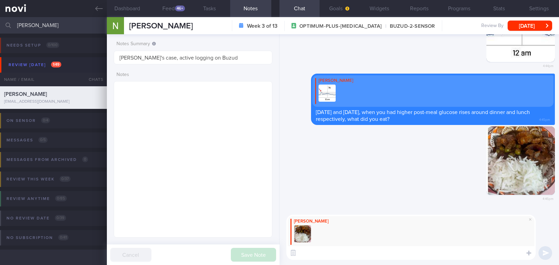
select select "8"
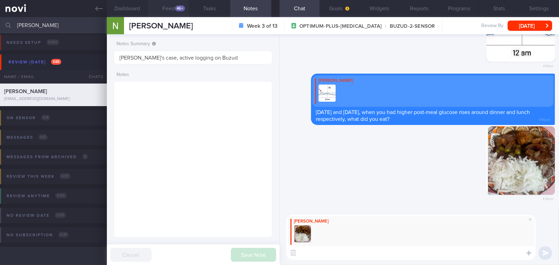
click at [174, 7] on button "Feed 46+" at bounding box center [168, 8] width 41 height 17
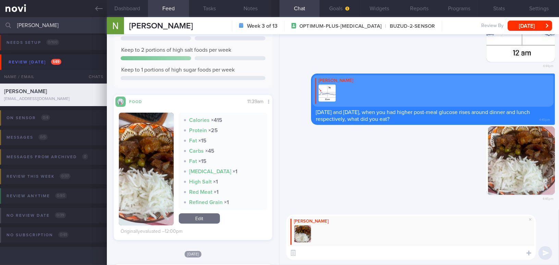
scroll to position [390, 0]
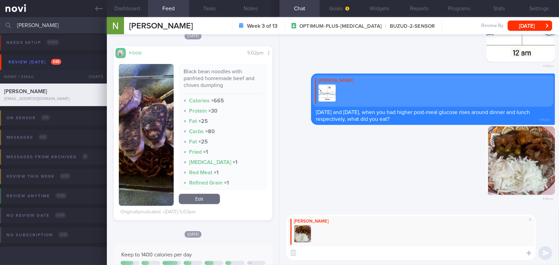
click at [147, 117] on button "button" at bounding box center [146, 135] width 55 height 142
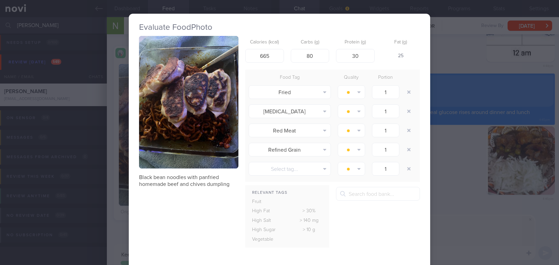
click at [458, 223] on div "Evaluate Food Photo Black bean noodles with panfried homemade beef and chives d…" at bounding box center [279, 132] width 559 height 265
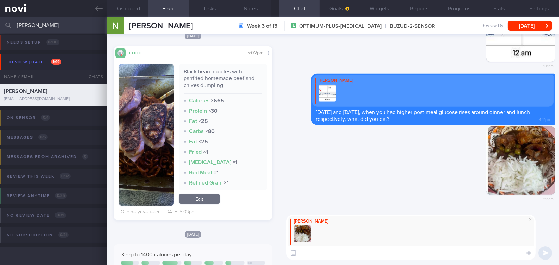
click at [412, 250] on textarea at bounding box center [412, 253] width 250 height 14
paste textarea "For today’s lunch, the amount of rice was appropriate. Consider choosing non-br…"
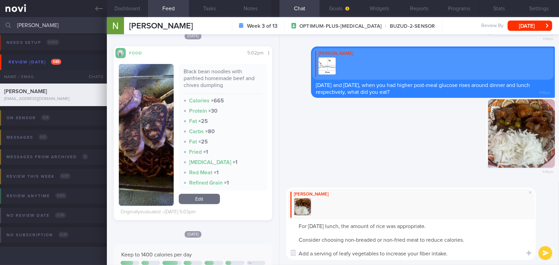
click at [448, 225] on textarea "For today’s lunch, the amount of rice was appropriate. Consider choosing non-br…" at bounding box center [412, 239] width 250 height 41
click at [299, 240] on textarea "For today’s lunch, the amount of rice was appropriate.👍 Consider choosing non-b…" at bounding box center [412, 239] width 250 height 41
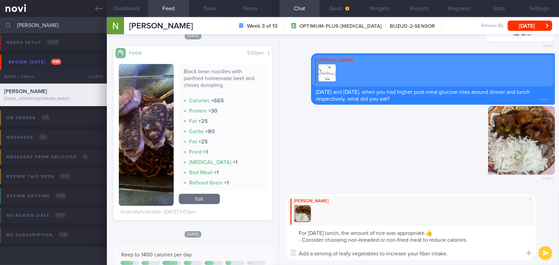
click at [386, 239] on textarea "For today’s lunch, the amount of rice was appropriate.👍 - Consider choosing non…" at bounding box center [412, 243] width 250 height 34
click at [447, 239] on textarea "For today’s lunch, the amount of rice was appropriate.👍 - Consider choosing non…" at bounding box center [412, 243] width 250 height 34
click at [311, 252] on textarea "For today’s lunch, the amount of rice was appropriate.👍 - Consider choosing non…" at bounding box center [412, 243] width 250 height 34
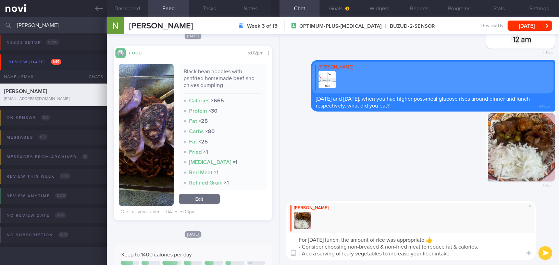
click at [434, 253] on textarea "For today’s lunch, the amount of rice was appropriate.👍 - Consider choosing non…" at bounding box center [412, 246] width 250 height 27
type textarea "For today’s lunch, the amount of rice was appropriate.👍 - Consider choosing non…"
click at [544, 254] on button "submit" at bounding box center [546, 253] width 14 height 14
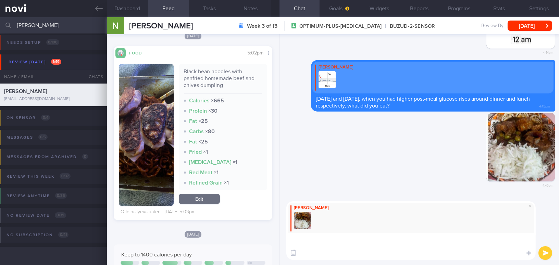
click at [544, 254] on icon "submit" at bounding box center [546, 254] width 7 height 6
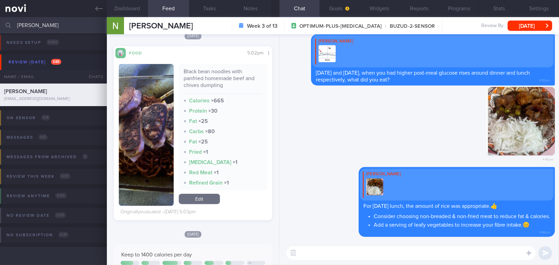
click at [160, 125] on button "button" at bounding box center [146, 135] width 55 height 142
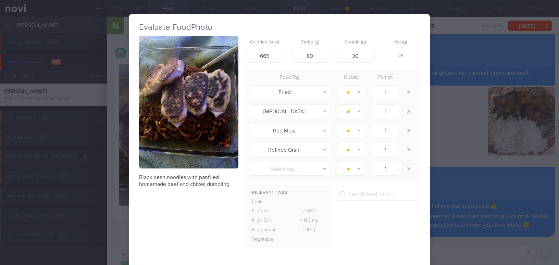
drag, startPoint x: 460, startPoint y: 145, endPoint x: 460, endPoint y: 149, distance: 4.1
click at [460, 145] on div "Evaluate Food Photo Black bean noodles with panfried homemade beef and chives d…" at bounding box center [279, 132] width 559 height 265
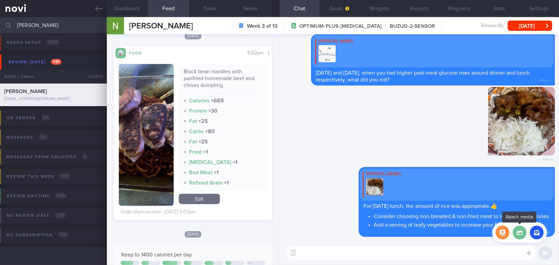
click at [522, 233] on label at bounding box center [520, 233] width 14 height 14
click at [0, 0] on input "file" at bounding box center [0, 0] width 0 height 0
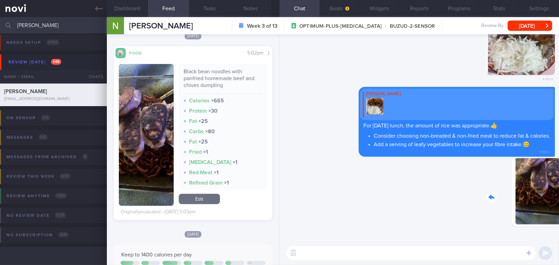
drag, startPoint x: 504, startPoint y: 204, endPoint x: 551, endPoint y: 210, distance: 47.3
click at [551, 210] on div "Delete 4:48pm Delete Mee Li For today’s lunch, the amount of rice was appropria…" at bounding box center [420, 137] width 280 height 207
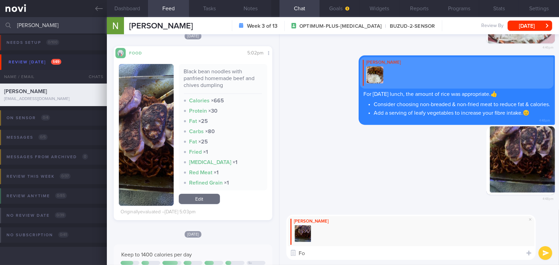
type textarea "F"
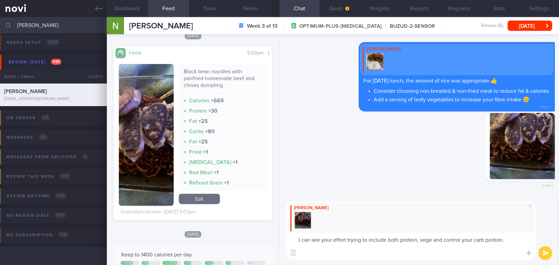
click at [141, 148] on button "button" at bounding box center [146, 135] width 55 height 142
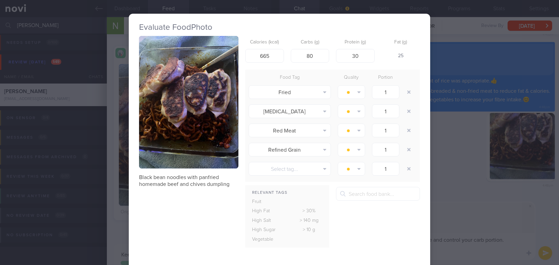
click at [482, 251] on div "Evaluate Food Photo Black bean noodles with panfried homemade beef and chives d…" at bounding box center [279, 132] width 559 height 265
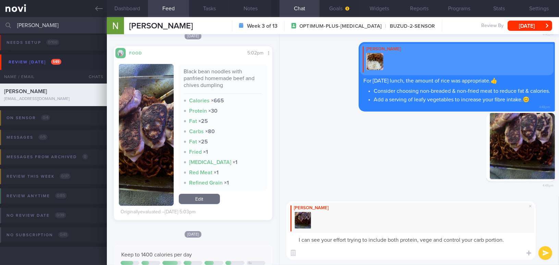
click at [478, 253] on textarea "I can see your effort trying to include both protein, vege and control your car…" at bounding box center [412, 246] width 250 height 27
click at [159, 135] on img "button" at bounding box center [146, 135] width 55 height 142
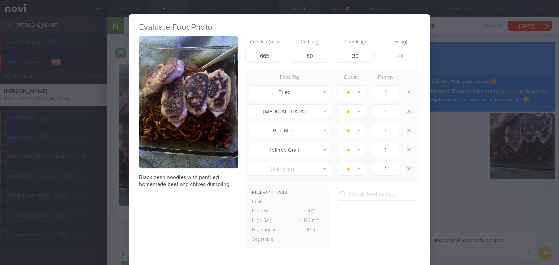
click at [211, 145] on button "button" at bounding box center [188, 102] width 99 height 133
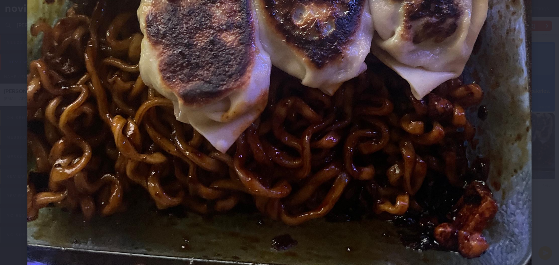
scroll to position [374, 0]
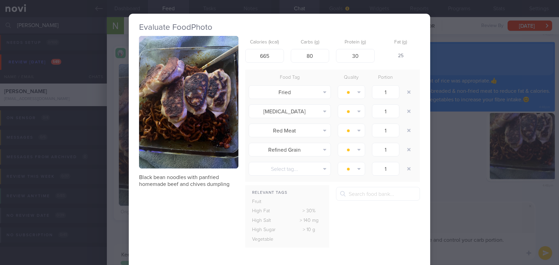
click at [469, 197] on div "Evaluate Food Photo Black bean noodles with panfried homemade beef and chives d…" at bounding box center [279, 132] width 559 height 265
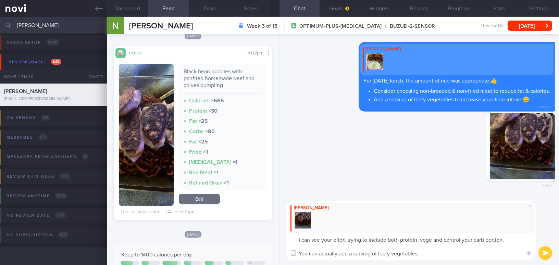
click at [422, 255] on textarea "I can see your effort trying to include both protein, vege and control your car…" at bounding box center [412, 246] width 250 height 27
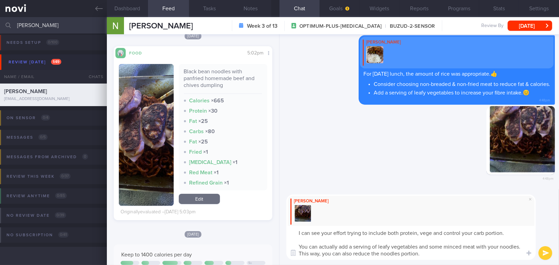
drag, startPoint x: 408, startPoint y: 254, endPoint x: 298, endPoint y: 233, distance: 111.7
click at [298, 233] on textarea "I can see your effort trying to include both protein, vege and control your car…" at bounding box center [412, 243] width 250 height 34
click at [335, 230] on textarea "I can see your effort trying to include both protein, vege and control your car…" at bounding box center [412, 243] width 250 height 34
drag, startPoint x: 426, startPoint y: 255, endPoint x: 242, endPoint y: 216, distance: 187.5
click at [242, 216] on div "Dashboard Feed 46+ Tasks Notes Chat Goals Widgets Reports Programs Stats Settin…" at bounding box center [333, 141] width 452 height 248
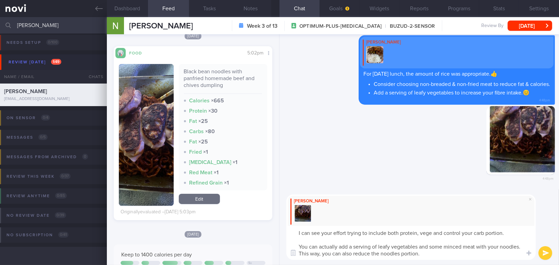
paste textarea "in including protein, vegetables, and controlling your carb portions. You could…"
click at [424, 234] on textarea "I can see your effort in including protein, vegetables, and controlling your ca…" at bounding box center [412, 243] width 250 height 34
drag, startPoint x: 409, startPoint y: 255, endPoint x: 442, endPoint y: 254, distance: 33.6
click at [442, 254] on textarea "I can see your effort in including protein, vegetables and controlling your car…" at bounding box center [412, 243] width 250 height 34
type textarea "I can see your effort in including protein, vegetables and controlling your car…"
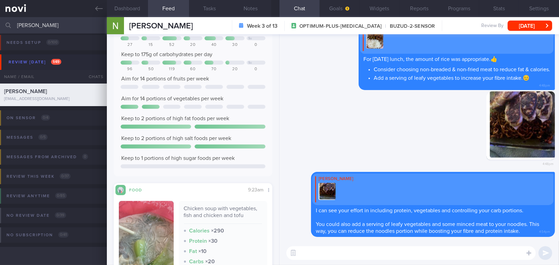
scroll to position [733, 0]
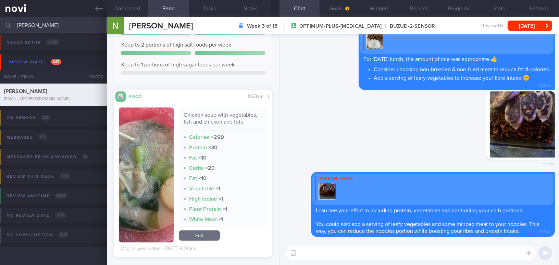
click at [159, 181] on button "button" at bounding box center [146, 175] width 55 height 135
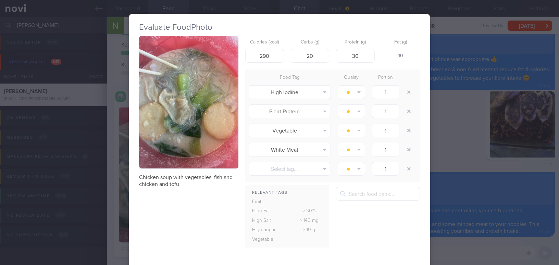
click at [447, 154] on div "Evaluate Food Photo Chicken soup with vegetables, fish and chicken and tofu Cal…" at bounding box center [279, 132] width 559 height 265
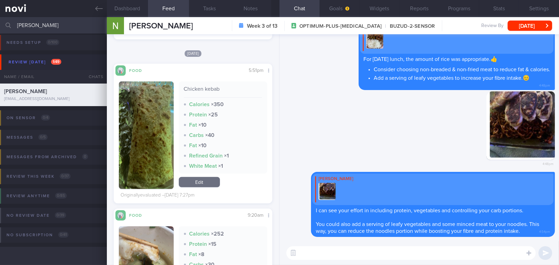
scroll to position [1076, 0]
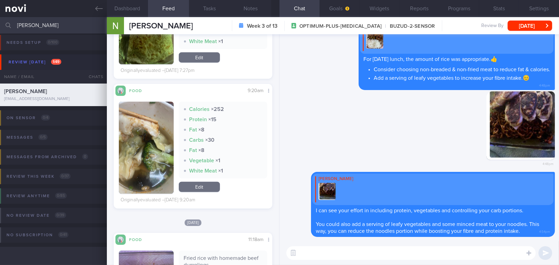
click at [147, 169] on button "button" at bounding box center [146, 148] width 55 height 92
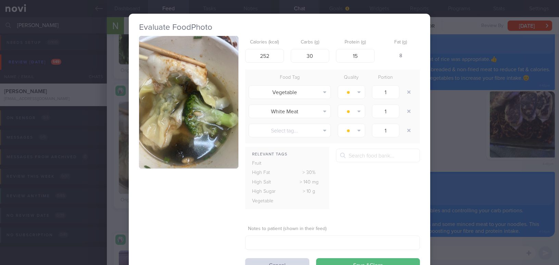
drag, startPoint x: 459, startPoint y: 143, endPoint x: 476, endPoint y: 173, distance: 34.4
click at [459, 143] on div "Evaluate Food Photo Calories (kcal) 252 Carbs (g) 30 Protein (g) 15 Fat (g) 8 F…" at bounding box center [279, 132] width 559 height 265
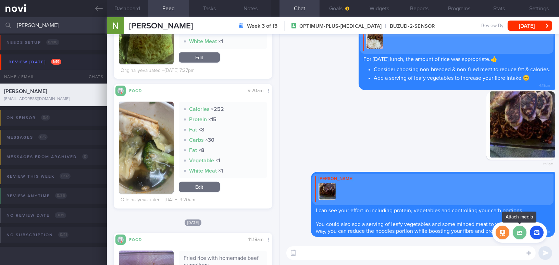
click at [518, 231] on label at bounding box center [520, 233] width 14 height 14
click at [0, 0] on input "file" at bounding box center [0, 0] width 0 height 0
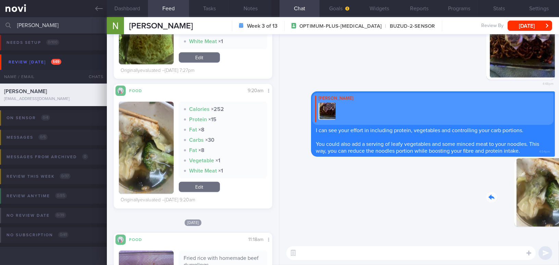
drag, startPoint x: 518, startPoint y: 201, endPoint x: 575, endPoint y: 204, distance: 57.0
click at [559, 204] on html "You are offline! Some functionality will be unavailable Patients New Users Coac…" at bounding box center [279, 132] width 559 height 265
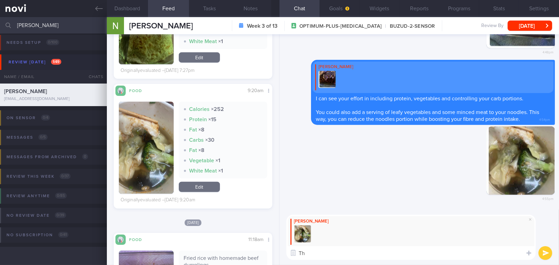
type textarea "T"
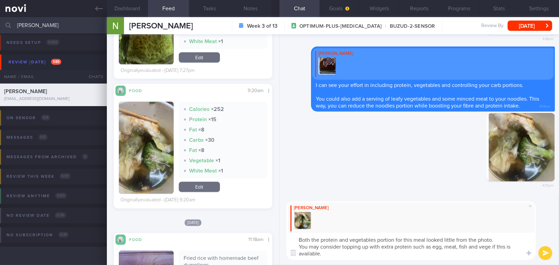
drag, startPoint x: 326, startPoint y: 256, endPoint x: 289, endPoint y: 235, distance: 42.7
click at [289, 235] on textarea "Both the protein and vegetables portion for this meal looked little from the ph…" at bounding box center [412, 246] width 250 height 27
click at [352, 254] on textarea "Both the protein and vegetables portion for this meal looked little from the ph…" at bounding box center [412, 246] width 250 height 27
click at [341, 255] on textarea "Both the protein and vegetables portion for this meal looked little from the ph…" at bounding box center [412, 246] width 250 height 27
drag, startPoint x: 335, startPoint y: 255, endPoint x: 267, endPoint y: 233, distance: 71.1
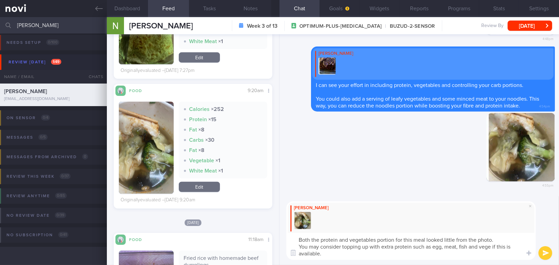
click at [267, 233] on div "Dashboard Feed 46+ Tasks Notes Chat Goals Widgets Reports Programs Stats Settin…" at bounding box center [333, 141] width 452 height 248
paste textarea "portions for this meal looked small from the photo. You may consider adding ext…"
click at [439, 248] on textarea "Both the protein and vegetable portions for this meal looked small from the pho…" at bounding box center [412, 246] width 250 height 27
type textarea "Both the protein and vegetable portions for this meal looked small from the pho…"
click at [544, 253] on icon "submit" at bounding box center [546, 254] width 7 height 6
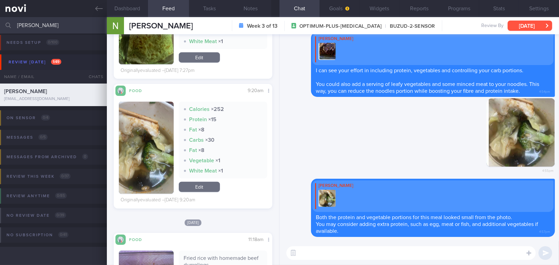
click at [516, 25] on button "[DATE]" at bounding box center [530, 26] width 45 height 10
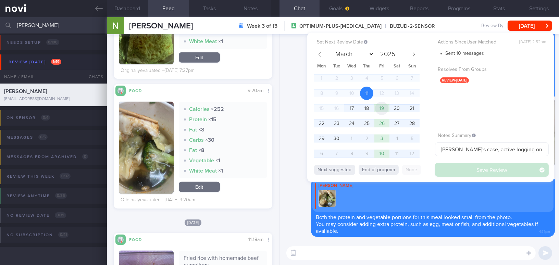
click at [382, 107] on span "19" at bounding box center [381, 108] width 13 height 13
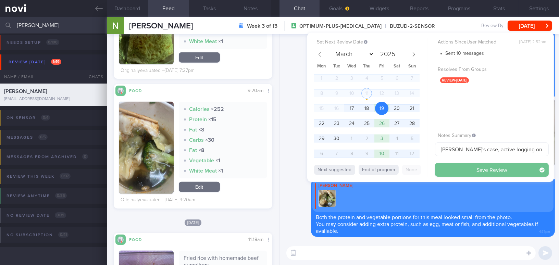
click at [459, 164] on button "Save Review" at bounding box center [492, 170] width 114 height 14
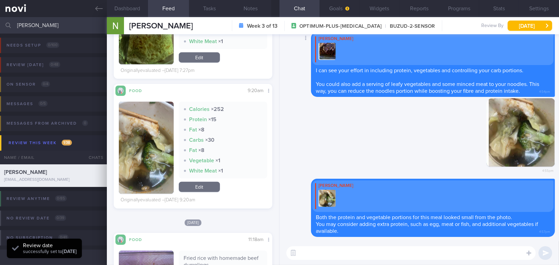
scroll to position [72, 144]
drag, startPoint x: 50, startPoint y: 30, endPoint x: 10, endPoint y: 24, distance: 40.2
click at [10, 24] on div "siti namira Assigned patients Assigned patients All active patients Archived pa…" at bounding box center [279, 25] width 559 height 16
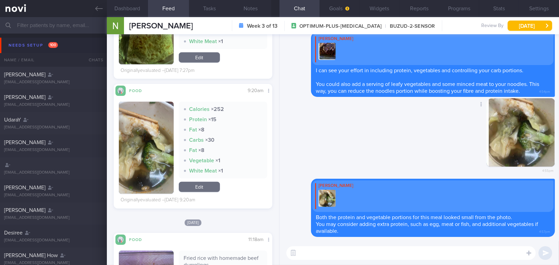
click at [326, 126] on div "Delete 4:55pm" at bounding box center [419, 138] width 271 height 81
click at [101, 5] on icon at bounding box center [99, 9] width 8 height 8
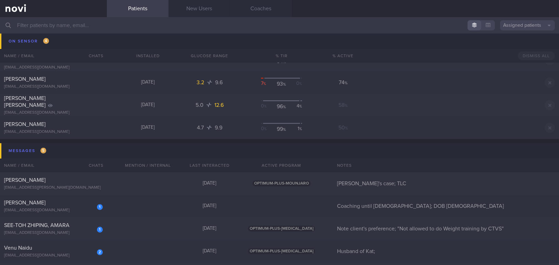
scroll to position [3521, 0]
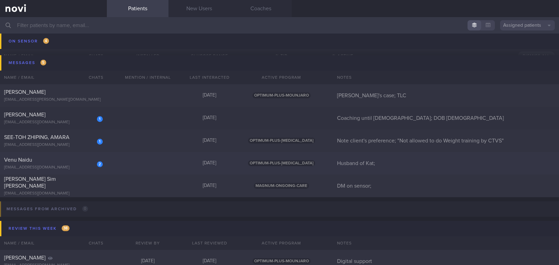
click at [62, 158] on div "Venu Naidu" at bounding box center [52, 160] width 97 height 7
select select "8"
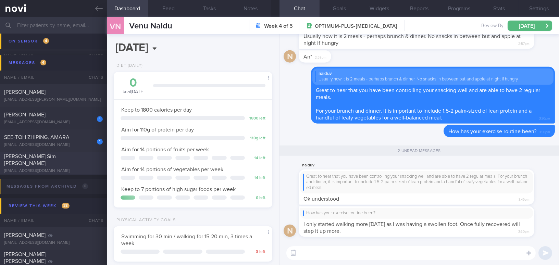
scroll to position [81, 142]
drag, startPoint x: 372, startPoint y: 213, endPoint x: 455, endPoint y: 215, distance: 82.3
click at [455, 215] on div "How has your exercise routine been? I only started walking more yesterday as I …" at bounding box center [427, 221] width 256 height 31
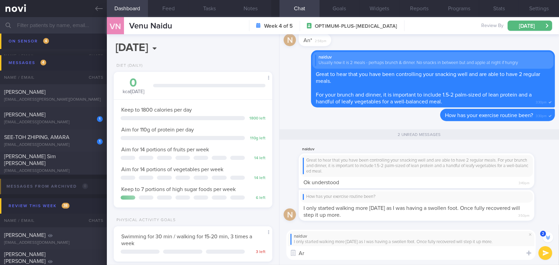
type textarea "A"
type textarea "I'"
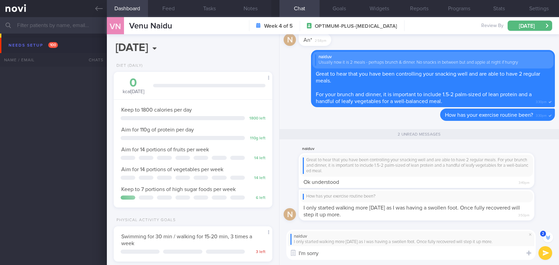
select select "8"
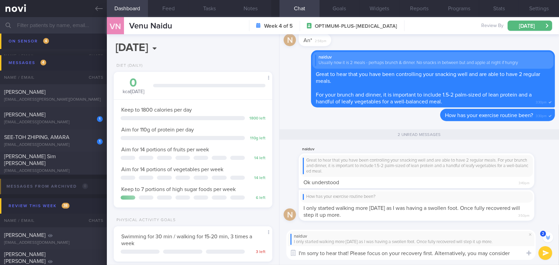
scroll to position [-7, 0]
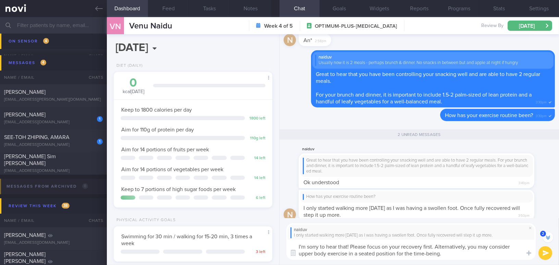
drag, startPoint x: 449, startPoint y: 253, endPoint x: 293, endPoint y: 235, distance: 156.6
click at [293, 235] on div "naiduv I only started walking more [DATE] as I was having a swollen foot. Once …" at bounding box center [412, 241] width 250 height 37
click at [374, 247] on textarea "I'm sorry to hear that! Please focus on your recovery first. Alternatively, you…" at bounding box center [412, 250] width 250 height 20
click at [449, 252] on textarea "I'm sorry to hear that! Please focus on your recovery first. Alternatively, you…" at bounding box center [412, 250] width 250 height 20
click at [224, 228] on div "Dashboard Feed Tasks Notes Chat 2 Goals Widgets Reports Programs Stats Settings…" at bounding box center [333, 141] width 452 height 248
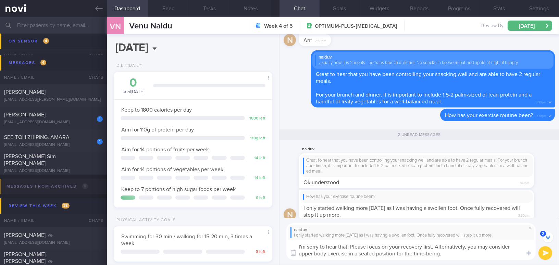
click at [401, 253] on textarea "I'm sorry to hear that! Please focus on your recovery first. Alternatively, you…" at bounding box center [412, 250] width 250 height 20
drag, startPoint x: 446, startPoint y: 255, endPoint x: 268, endPoint y: 232, distance: 179.3
click at [268, 232] on div "Dashboard Feed Tasks Notes Chat 2 Goals Widgets Reports Programs Stats Settings…" at bounding box center [333, 141] width 452 height 248
paste textarea "could consider doing upper-body exercises in a seated position for the time"
click at [348, 246] on textarea "I'm sorry to hear that! Please focus on your recovery first. Alternatively, you…" at bounding box center [412, 250] width 250 height 20
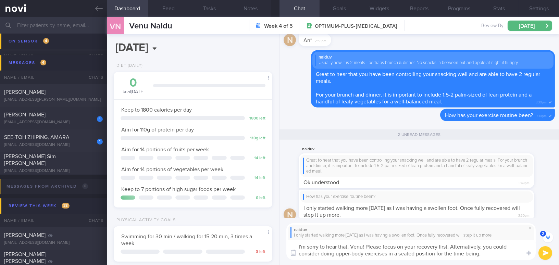
type textarea "I'm sorry to hear that, Venu! Please focus on your recovery first. Alternativel…"
click at [542, 250] on button "submit" at bounding box center [546, 253] width 14 height 14
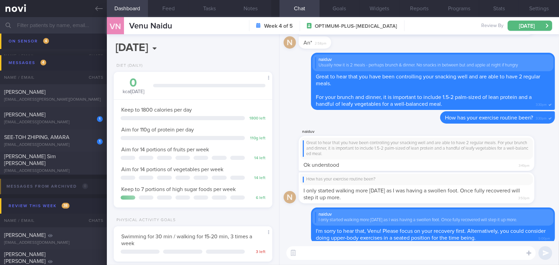
scroll to position [0, 0]
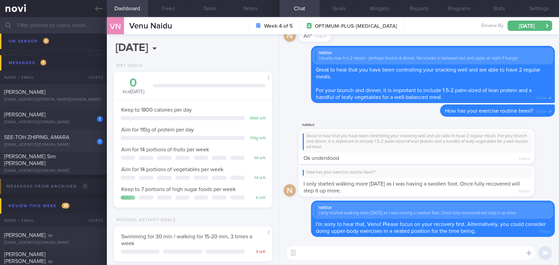
click at [41, 140] on div "1 SEE-TOH ZHIPING, AMARA [EMAIL_ADDRESS][DOMAIN_NAME]" at bounding box center [53, 141] width 107 height 14
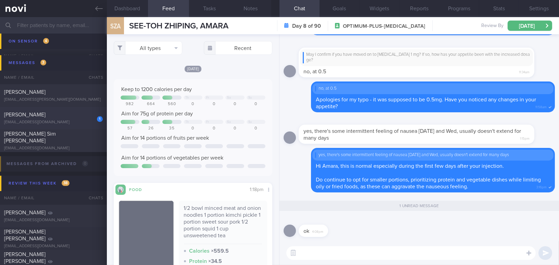
click at [51, 112] on div "[PERSON_NAME]" at bounding box center [52, 114] width 97 height 7
type input "Coaching until [DEMOGRAPHIC_DATA]; DOB [DEMOGRAPHIC_DATA]"
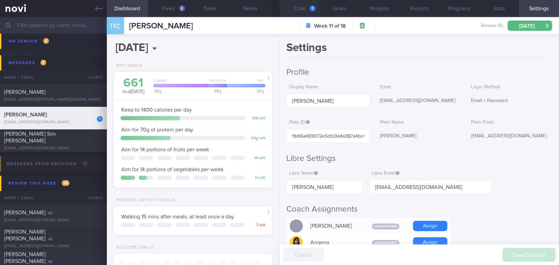
scroll to position [71, 142]
click at [300, 8] on button "Chat 1" at bounding box center [300, 8] width 40 height 17
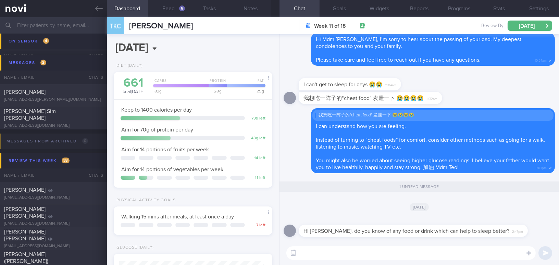
click at [307, 253] on textarea at bounding box center [412, 253] width 250 height 14
type textarea "Good afternoon Mdm Teo,"
drag, startPoint x: 366, startPoint y: 252, endPoint x: 270, endPoint y: 250, distance: 96.0
click at [270, 250] on div "Dashboard Feed 6 Tasks Notes Chat 1 Goals Widgets Reports Programs Stats Settin…" at bounding box center [333, 141] width 452 height 248
drag, startPoint x: 312, startPoint y: 227, endPoint x: 364, endPoint y: 228, distance: 52.4
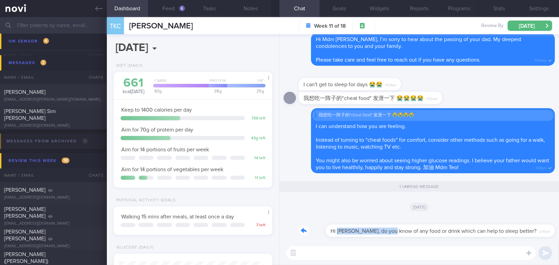
click at [364, 228] on div "Hi [PERSON_NAME], do you know of any food or drink which can help to sleep bett…" at bounding box center [424, 227] width 250 height 21
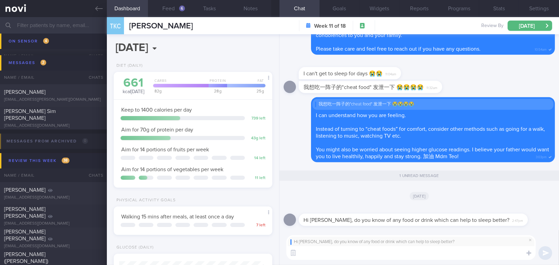
paste textarea "magnesium glycinate"
click at [300, 254] on textarea "magnesium glycinate" at bounding box center [412, 253] width 250 height 14
click at [361, 252] on textarea "Good afternoon Mdm Teo, magnesium glycinate" at bounding box center [412, 253] width 250 height 14
drag, startPoint x: 363, startPoint y: 253, endPoint x: 428, endPoint y: 251, distance: 65.5
click at [428, 251] on textarea "Good afternoon Mdm Teo, magnesium glycinate" at bounding box center [412, 253] width 250 height 14
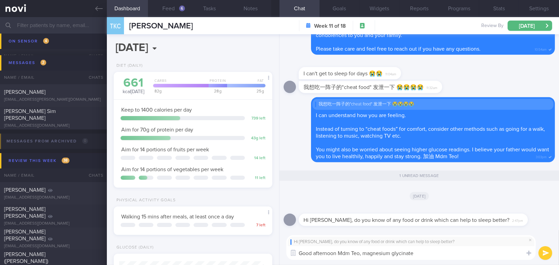
paste textarea "Perhaps you could consider 'Magnesium Glycinate' for the time being. However, i…"
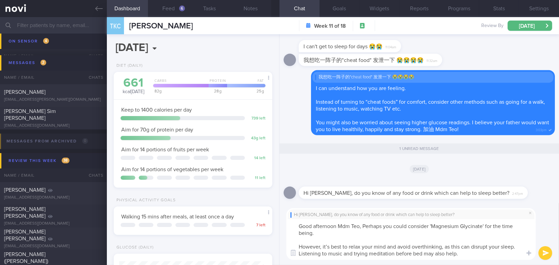
click at [366, 226] on textarea "Good afternoon Mdm Teo, Perhaps you could consider 'Magnesium Glycinate' for th…" at bounding box center [412, 239] width 250 height 41
click at [329, 246] on textarea "Good afternoon Mdm Teo, perhaps you could consider 'Magnesium Glycinate' for th…" at bounding box center [412, 239] width 250 height 41
type textarea "Good afternoon Mdm Teo, perhaps you could consider 'Magnesium Glycinate' for th…"
click at [543, 255] on button "submit" at bounding box center [546, 253] width 14 height 14
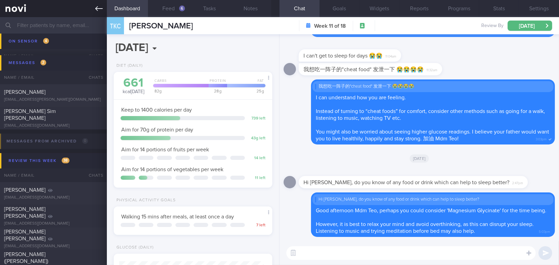
click at [100, 12] on icon at bounding box center [99, 9] width 8 height 8
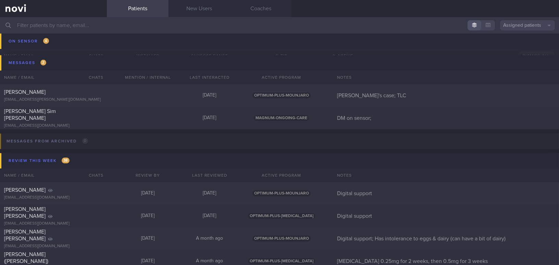
click at [77, 27] on input "text" at bounding box center [279, 25] width 559 height 16
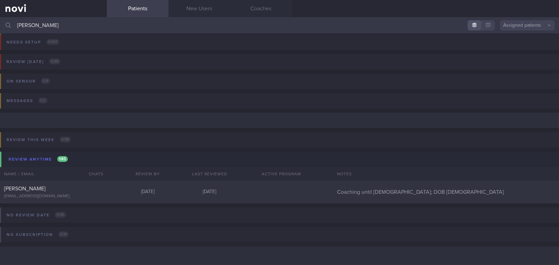
scroll to position [3, 0]
type input "[PERSON_NAME]"
click at [38, 192] on div "[PERSON_NAME]" at bounding box center [52, 189] width 97 height 7
select select "8"
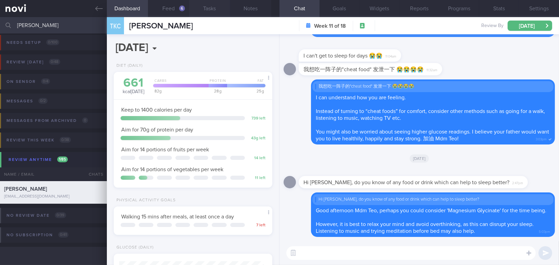
scroll to position [71, 142]
click at [173, 8] on button "Feed 6" at bounding box center [168, 8] width 41 height 17
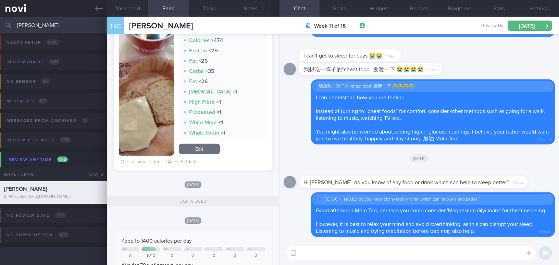
scroll to position [1059, 0]
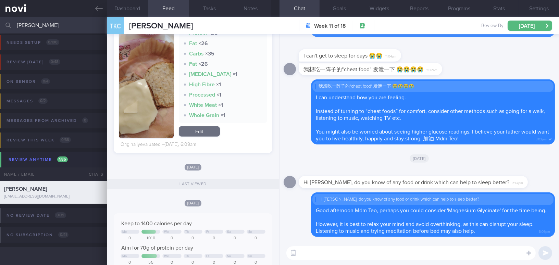
drag, startPoint x: 47, startPoint y: 22, endPoint x: 11, endPoint y: 23, distance: 36.0
click at [11, 23] on div "[PERSON_NAME] Assigned patients Assigned patients All active patients Archived …" at bounding box center [279, 25] width 559 height 16
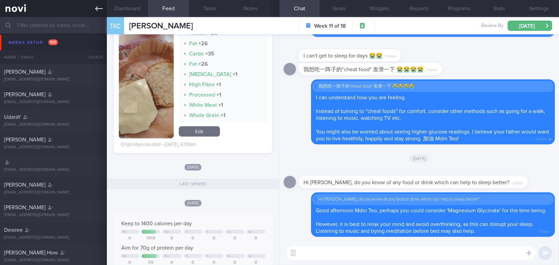
click at [98, 7] on icon at bounding box center [99, 9] width 8 height 8
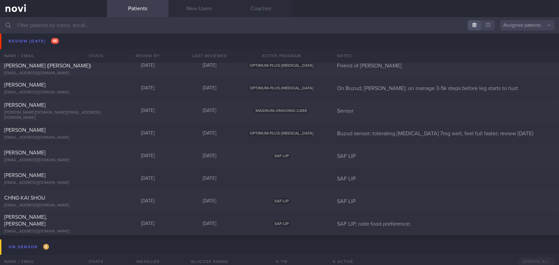
scroll to position [3307, 0]
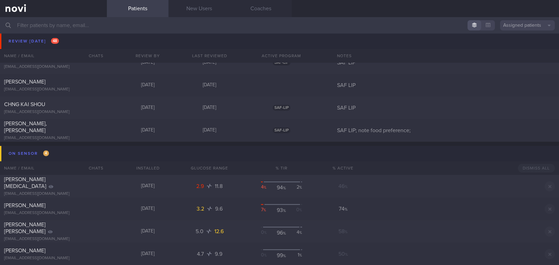
click at [100, 24] on input "text" at bounding box center [279, 25] width 559 height 16
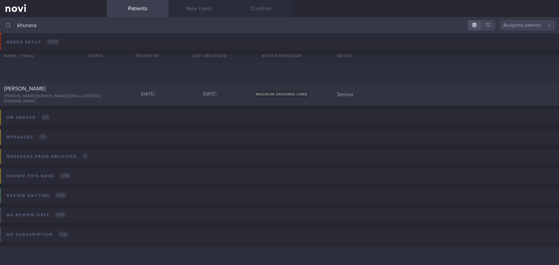
scroll to position [3, 0]
type input "khurana"
click at [65, 95] on div "[PERSON_NAME] [PERSON_NAME][DOMAIN_NAME][EMAIL_ADDRESS][DOMAIN_NAME]" at bounding box center [53, 95] width 107 height 19
select select "8"
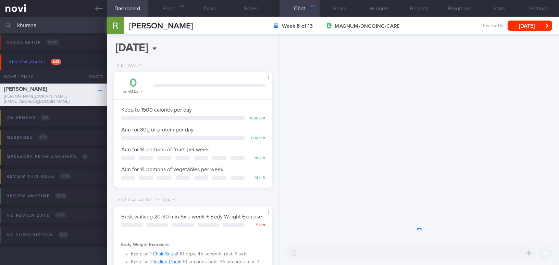
scroll to position [72, 144]
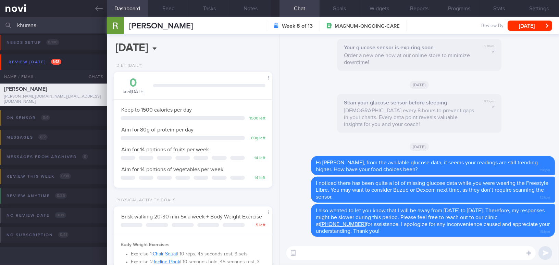
click at [374, 256] on textarea at bounding box center [412, 253] width 250 height 14
type textarea "Hi [PERSON_NAME], how have you been doing so far?"
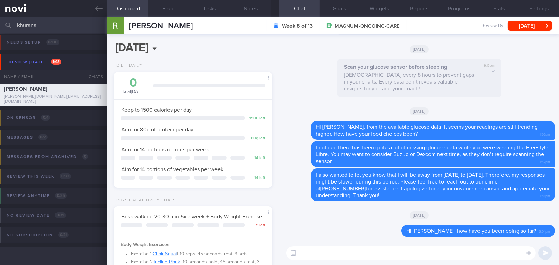
drag, startPoint x: 57, startPoint y: 27, endPoint x: 1, endPoint y: 23, distance: 55.7
click at [1, 23] on div "khurana Assigned patients Assigned patients All active patients Archived patien…" at bounding box center [279, 25] width 559 height 16
type input "s"
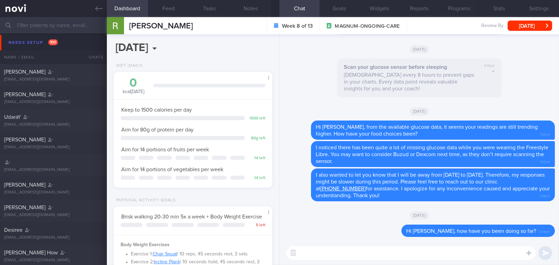
drag, startPoint x: 31, startPoint y: 24, endPoint x: 9, endPoint y: 23, distance: 21.9
click at [9, 23] on div "Assigned patients Assigned patients All active patients Archived patients" at bounding box center [279, 25] width 559 height 16
